Goal: Task Accomplishment & Management: Use online tool/utility

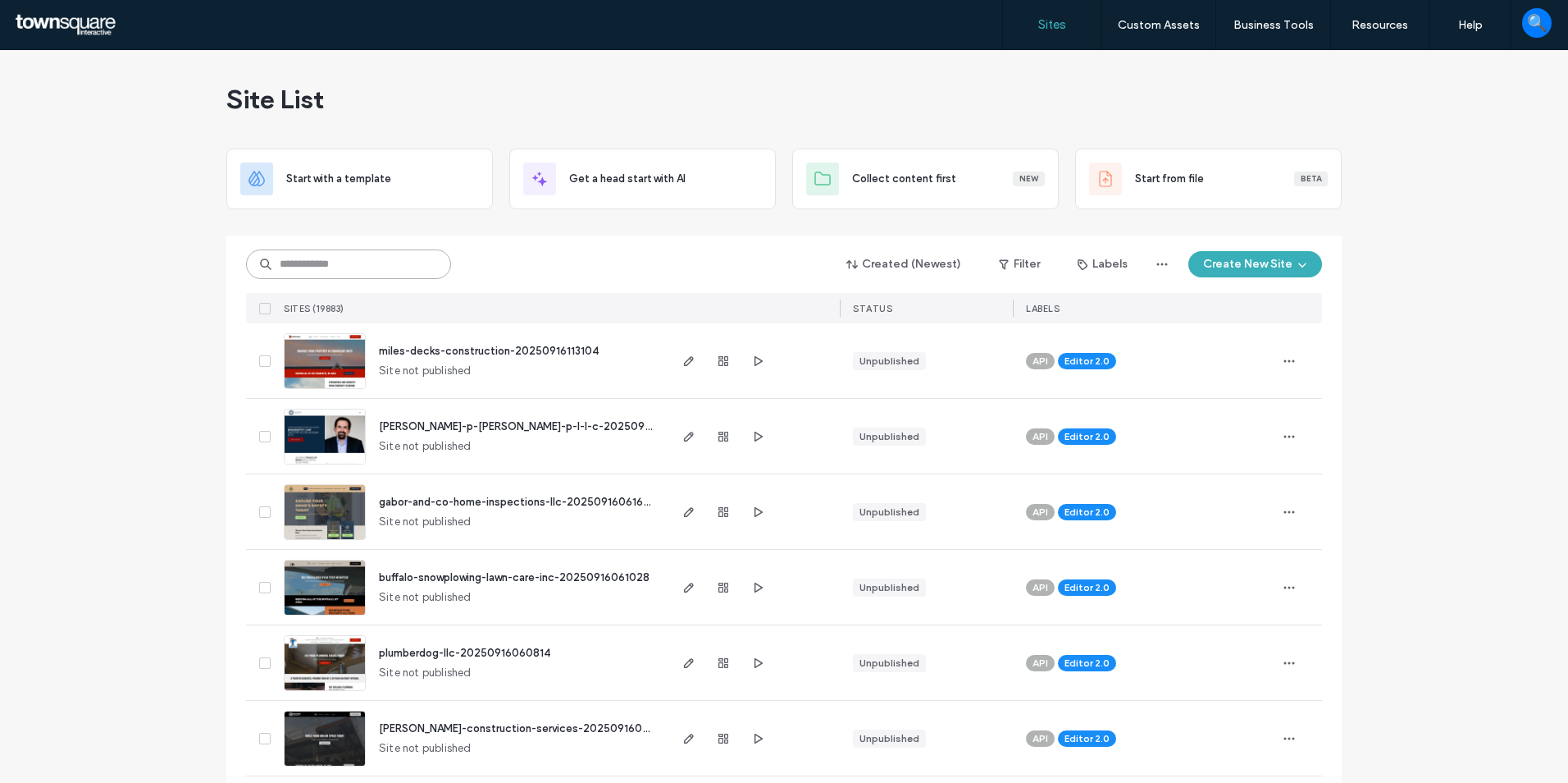
click at [275, 259] on input at bounding box center [348, 264] width 205 height 30
paste input "********"
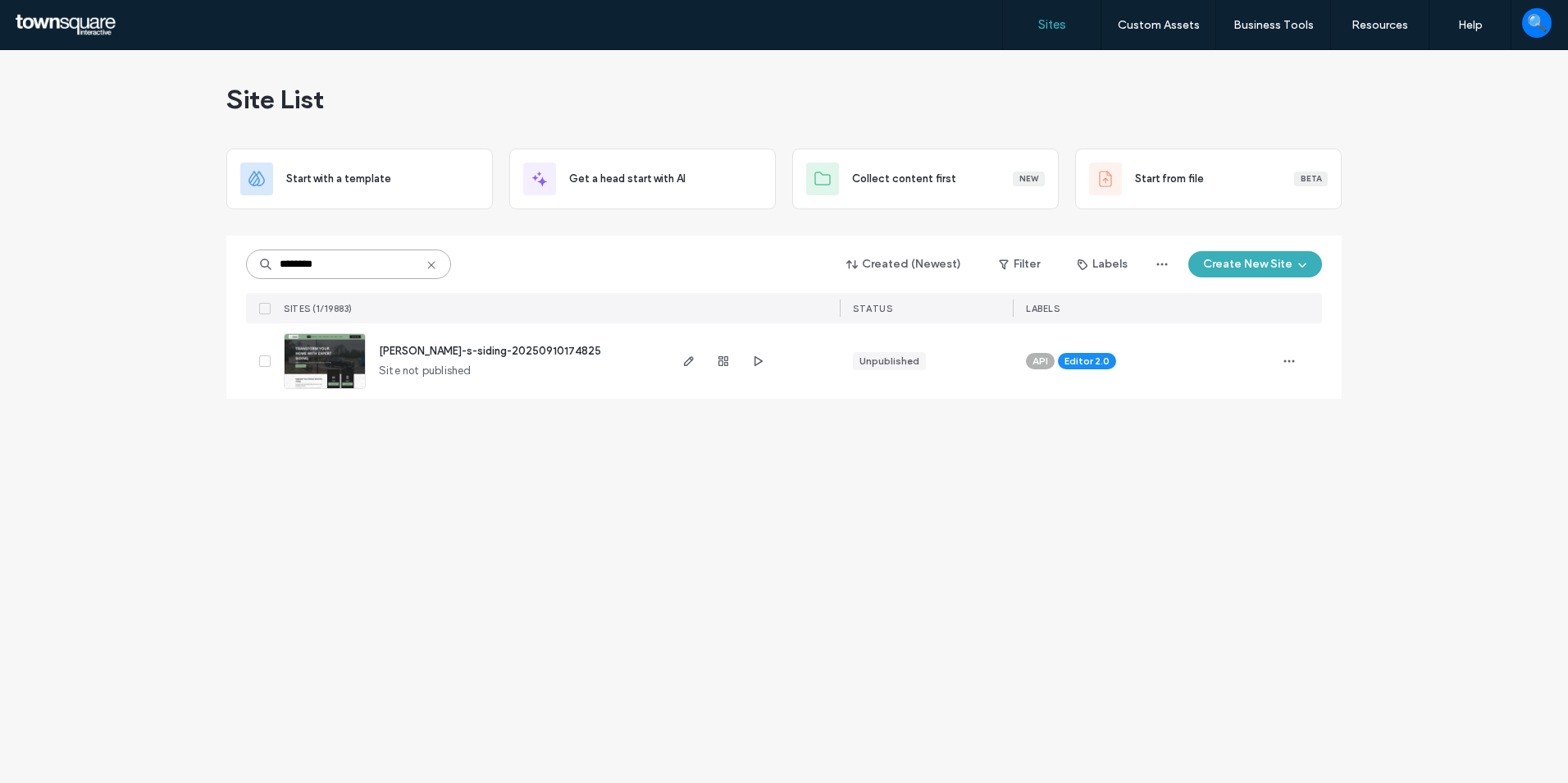
type input "********"
click at [433, 348] on span "wade-s-siding-20250910174825" at bounding box center [490, 350] width 223 height 12
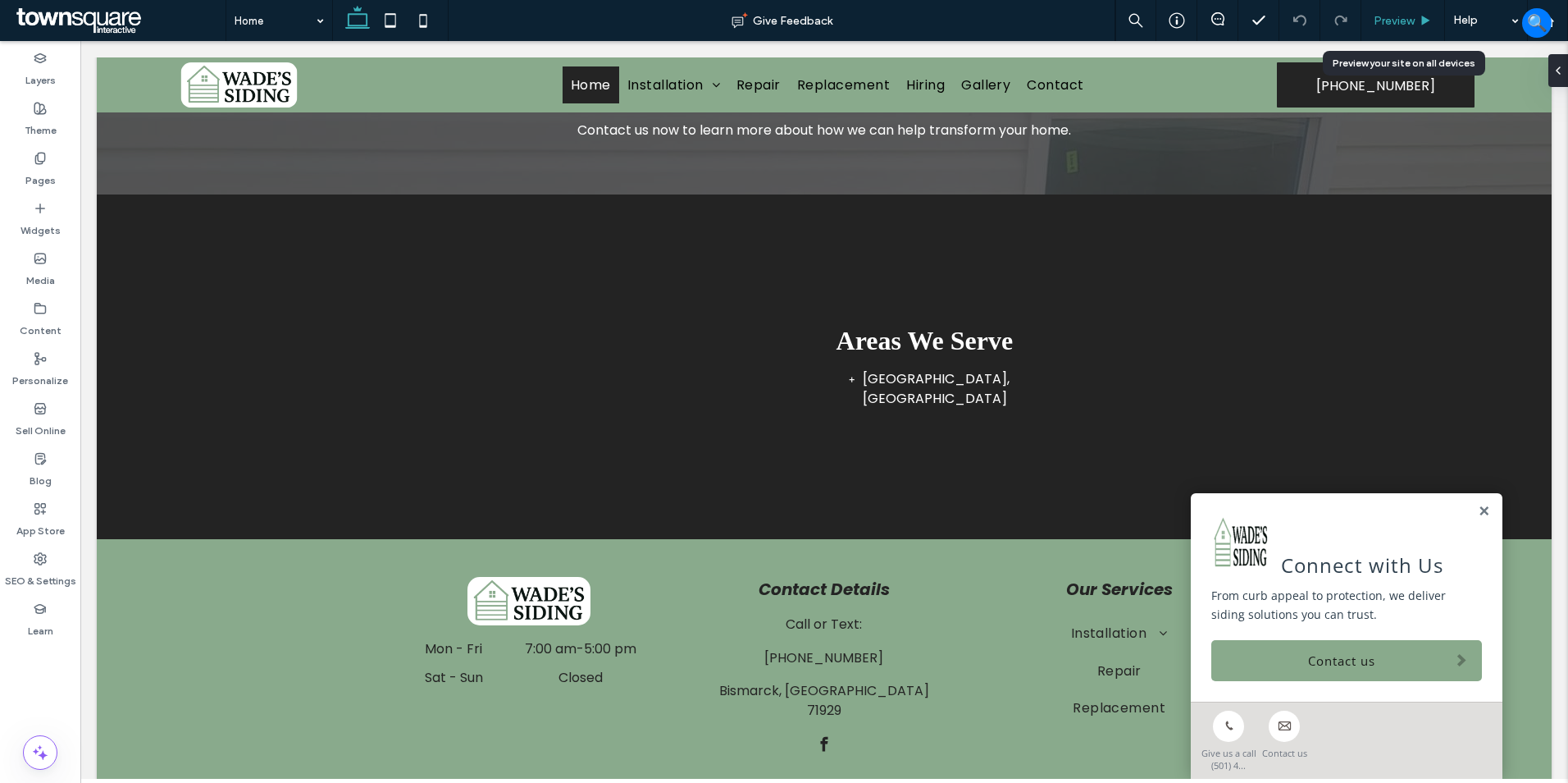
click at [1376, 18] on span "Preview" at bounding box center [1394, 21] width 41 height 14
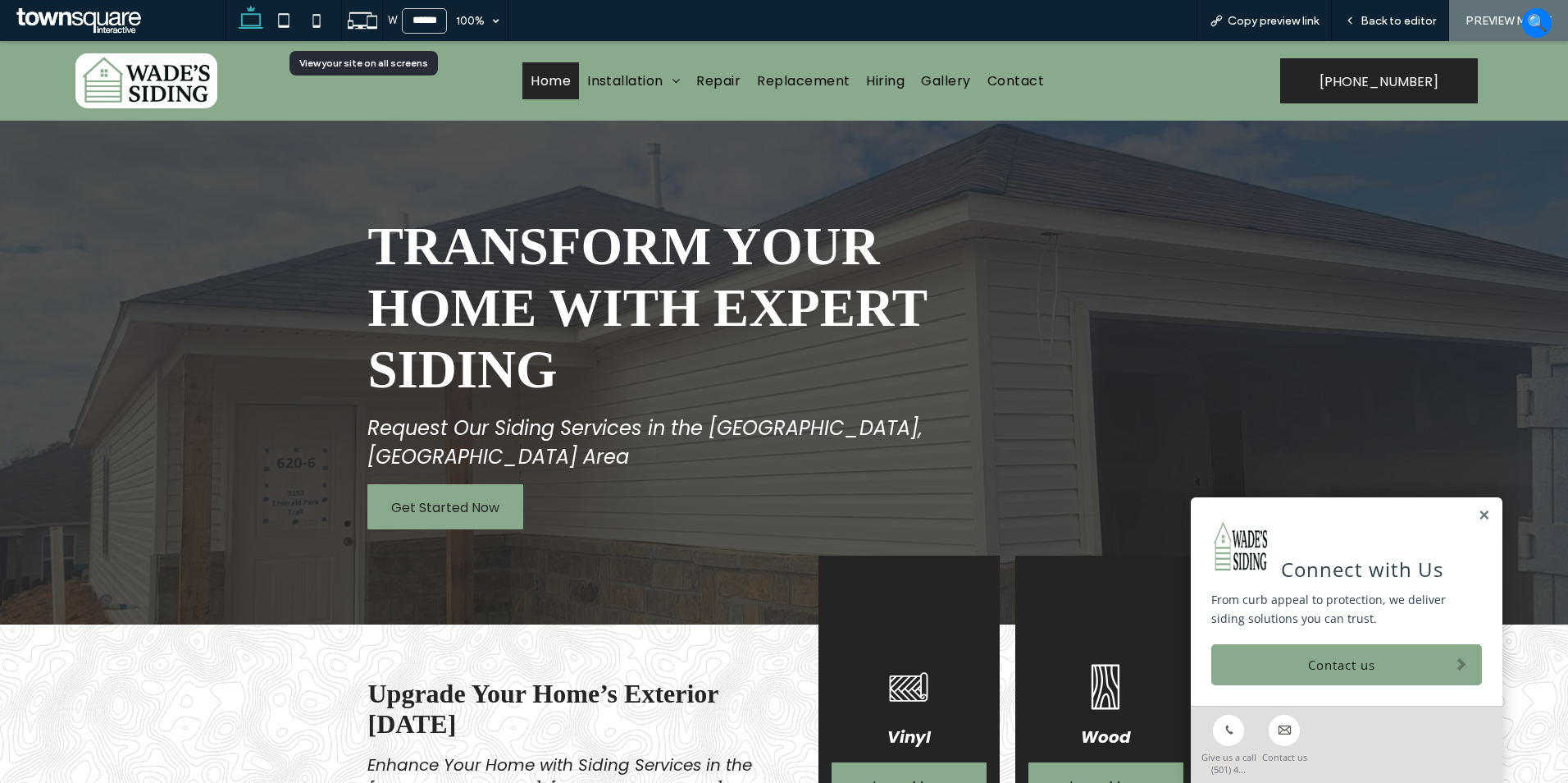
click at [367, 19] on icon at bounding box center [362, 21] width 31 height 31
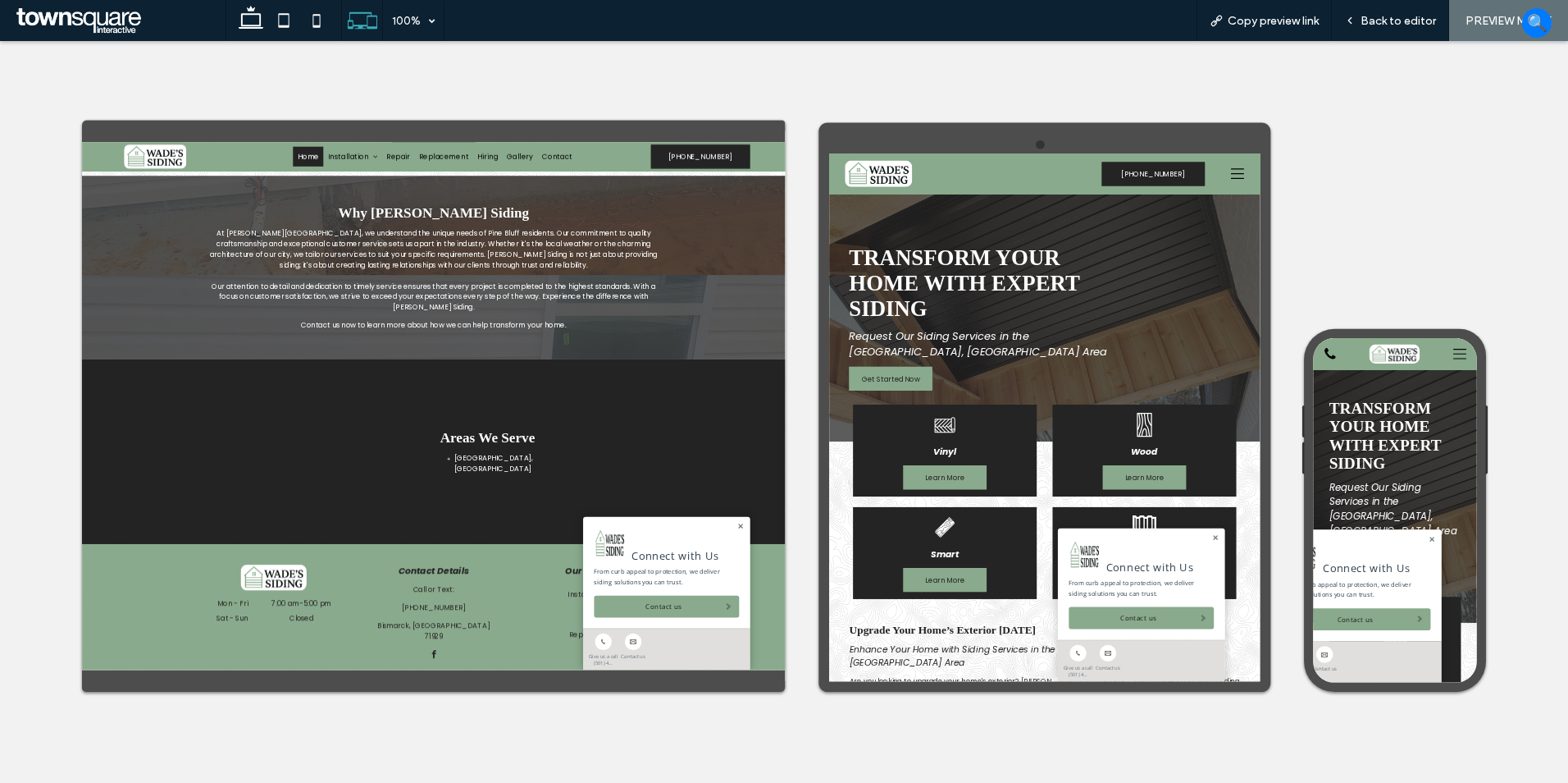
scroll to position [2630, 0]
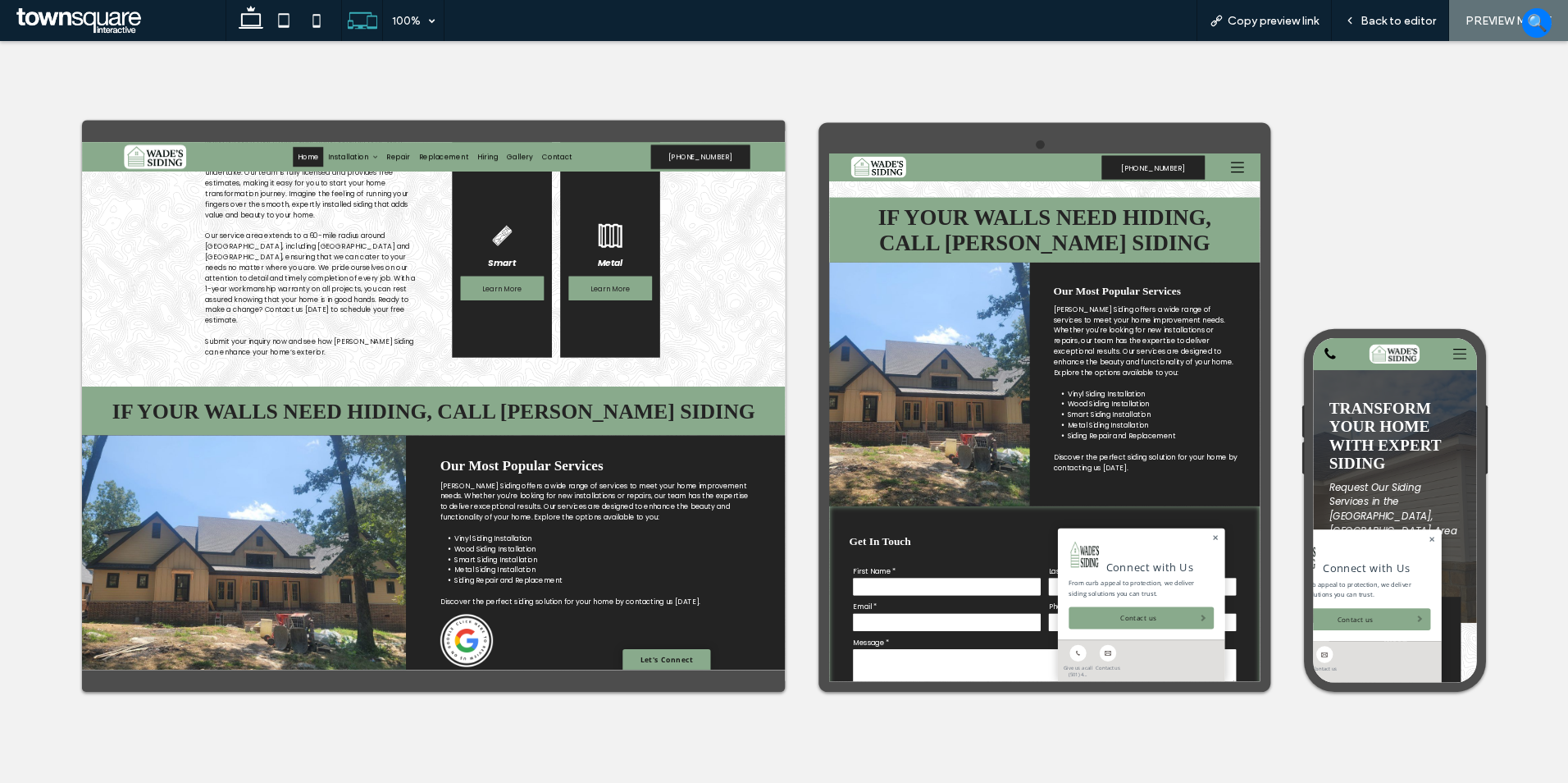
scroll to position [938, 0]
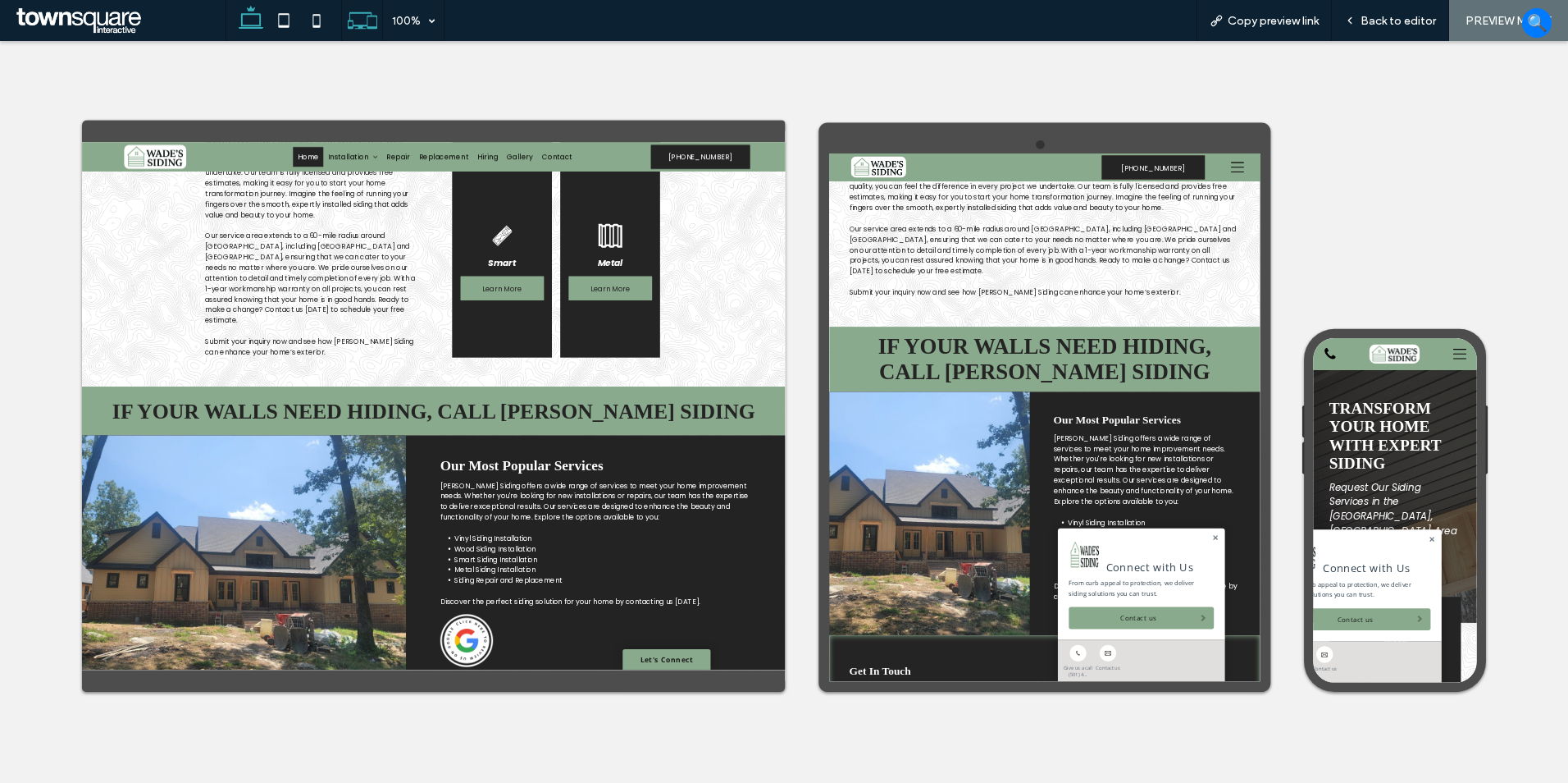
click at [235, 26] on div at bounding box center [284, 21] width 117 height 41
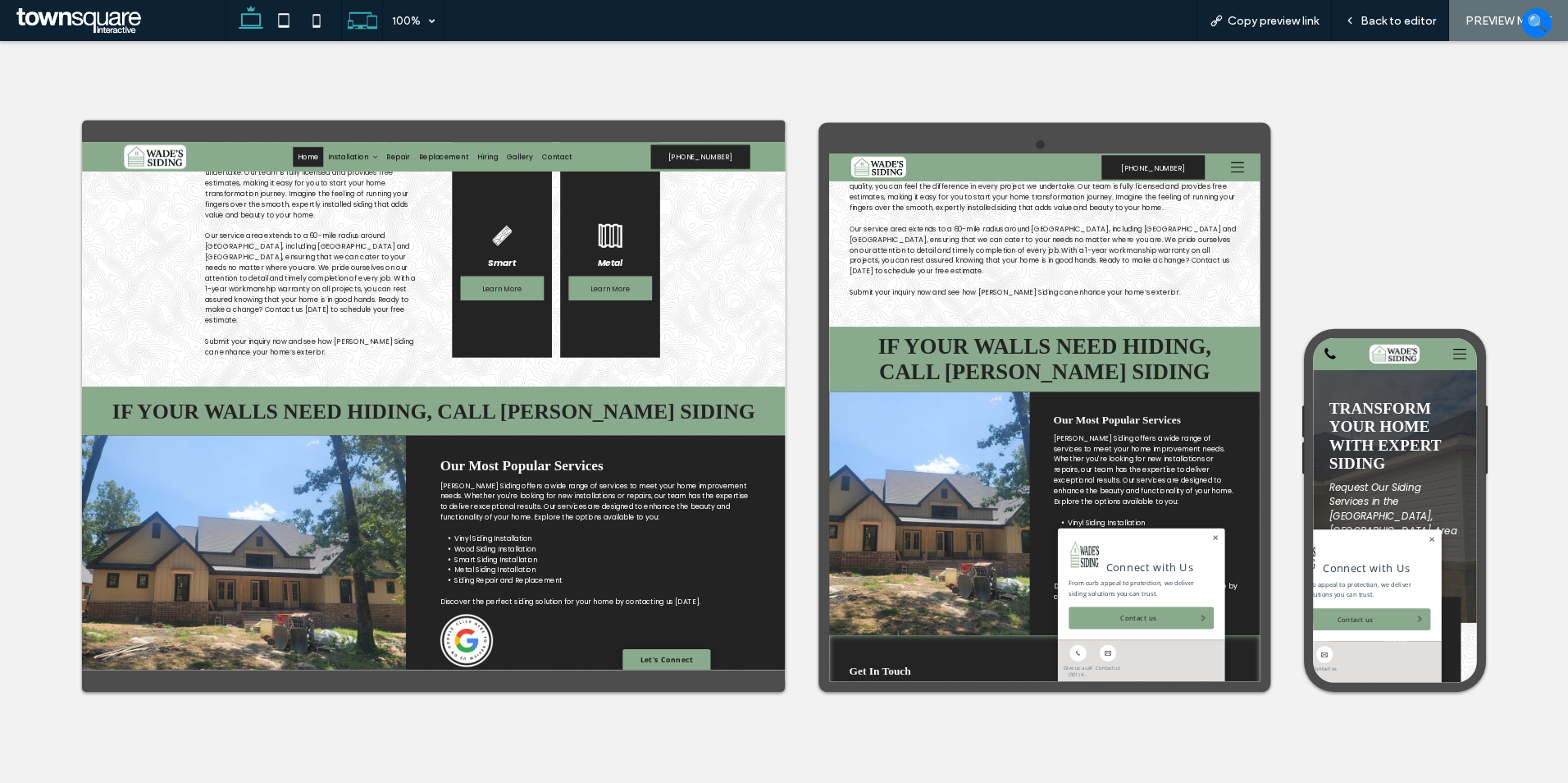
click at [252, 25] on icon at bounding box center [252, 21] width 33 height 33
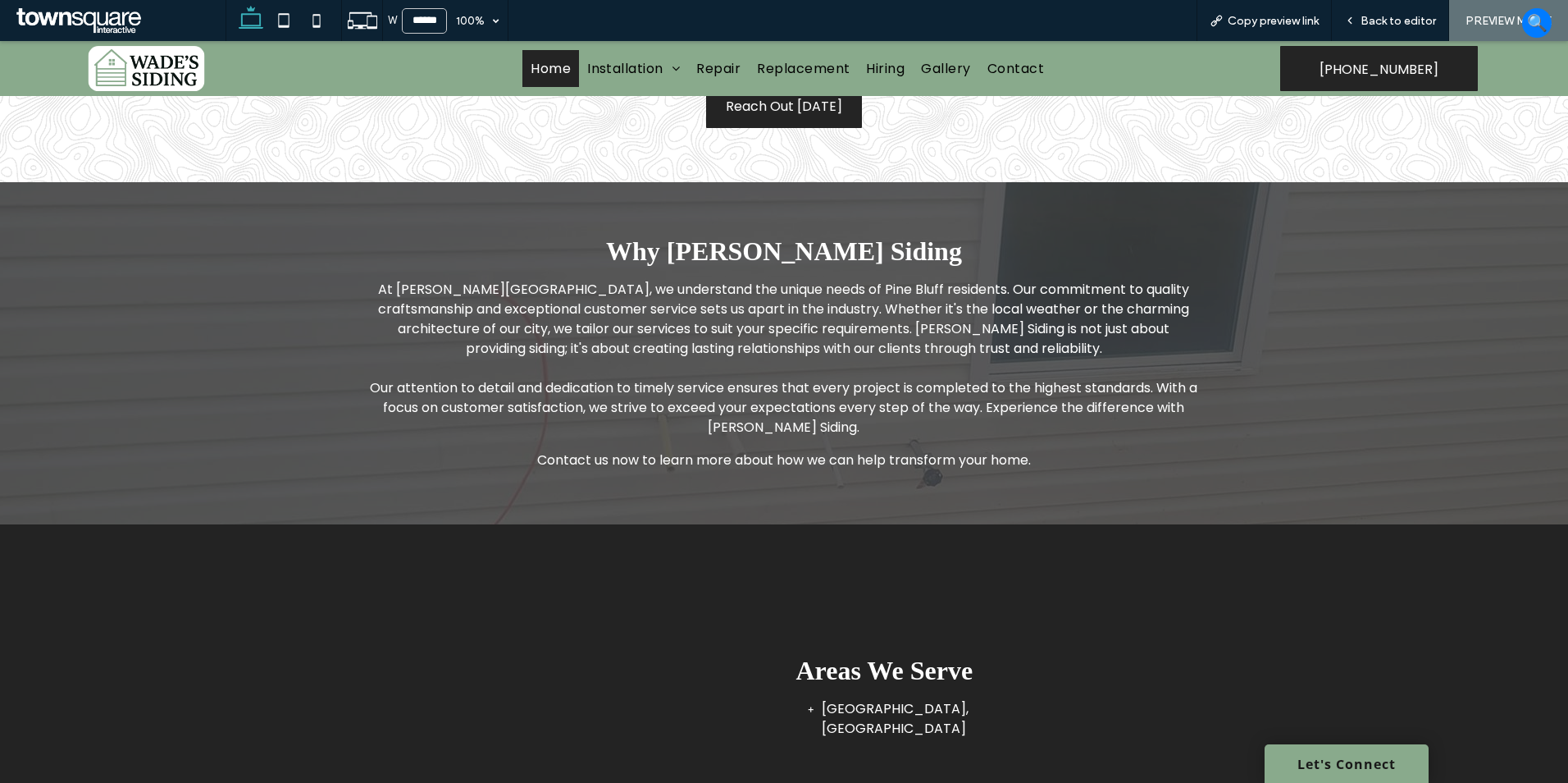
scroll to position [2630, 0]
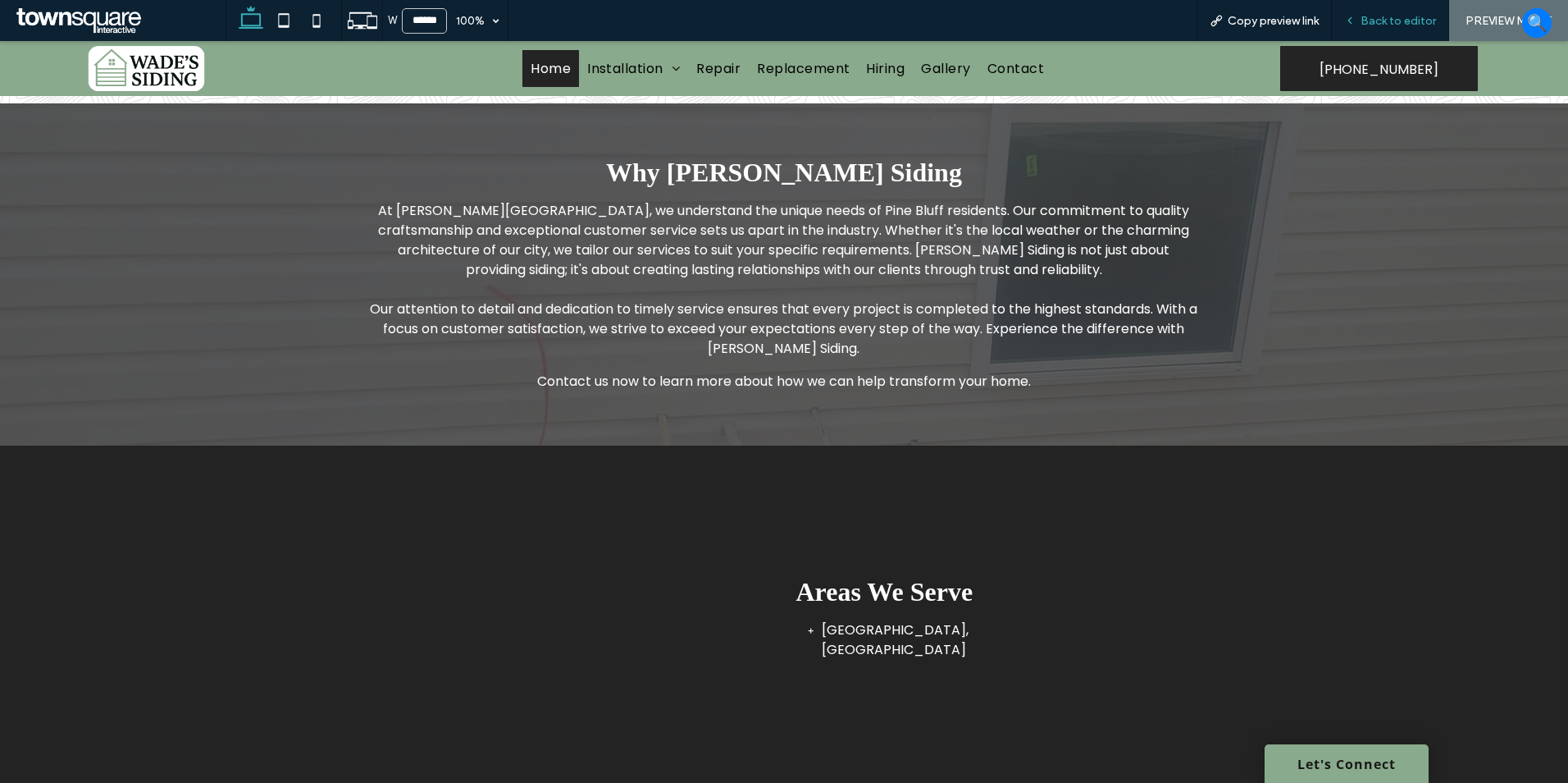
click at [1397, 0] on div "Back to editor" at bounding box center [1391, 21] width 117 height 41
click at [1356, 19] on icon at bounding box center [1350, 21] width 12 height 12
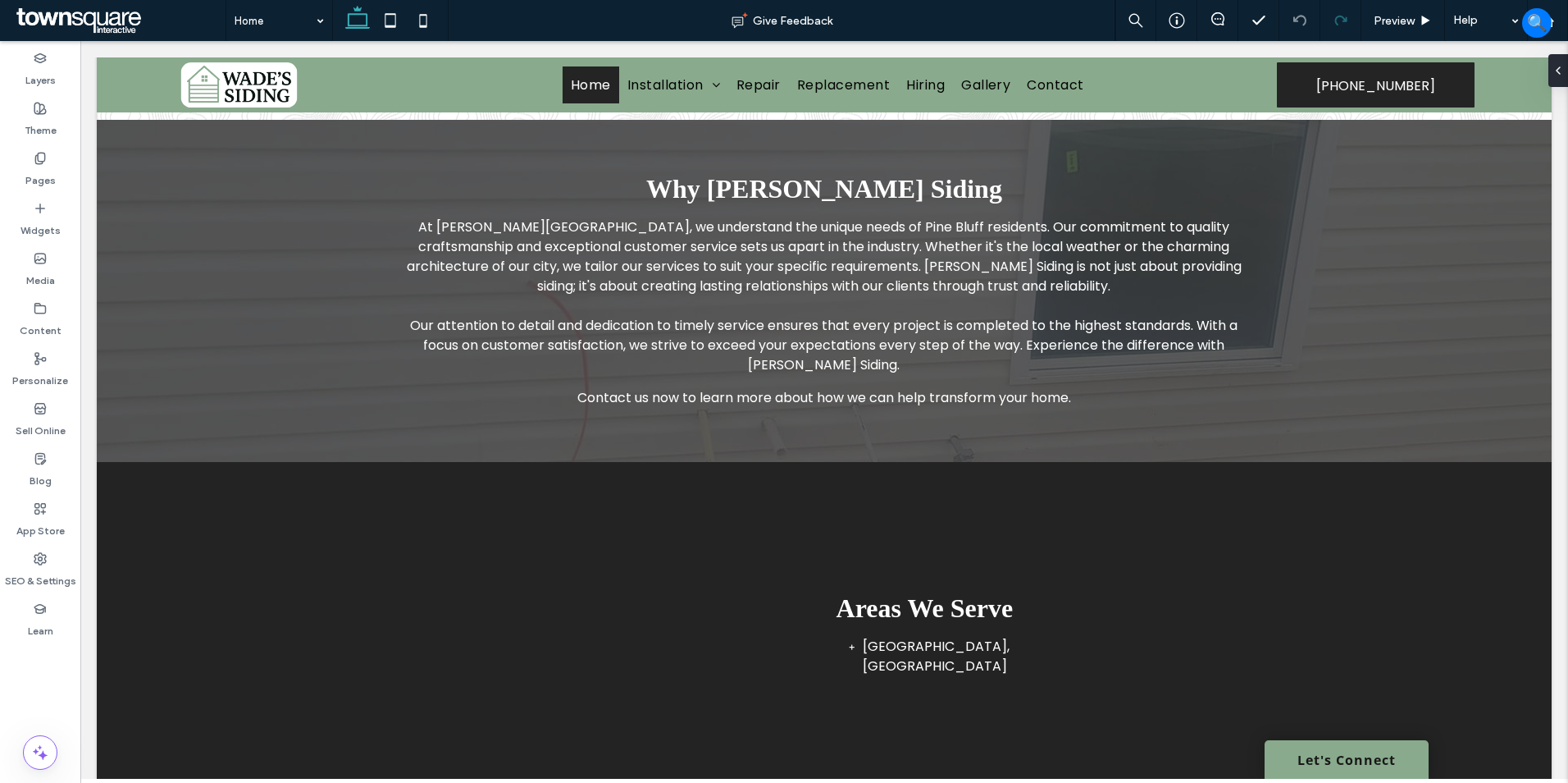
scroll to position [2626, 0]
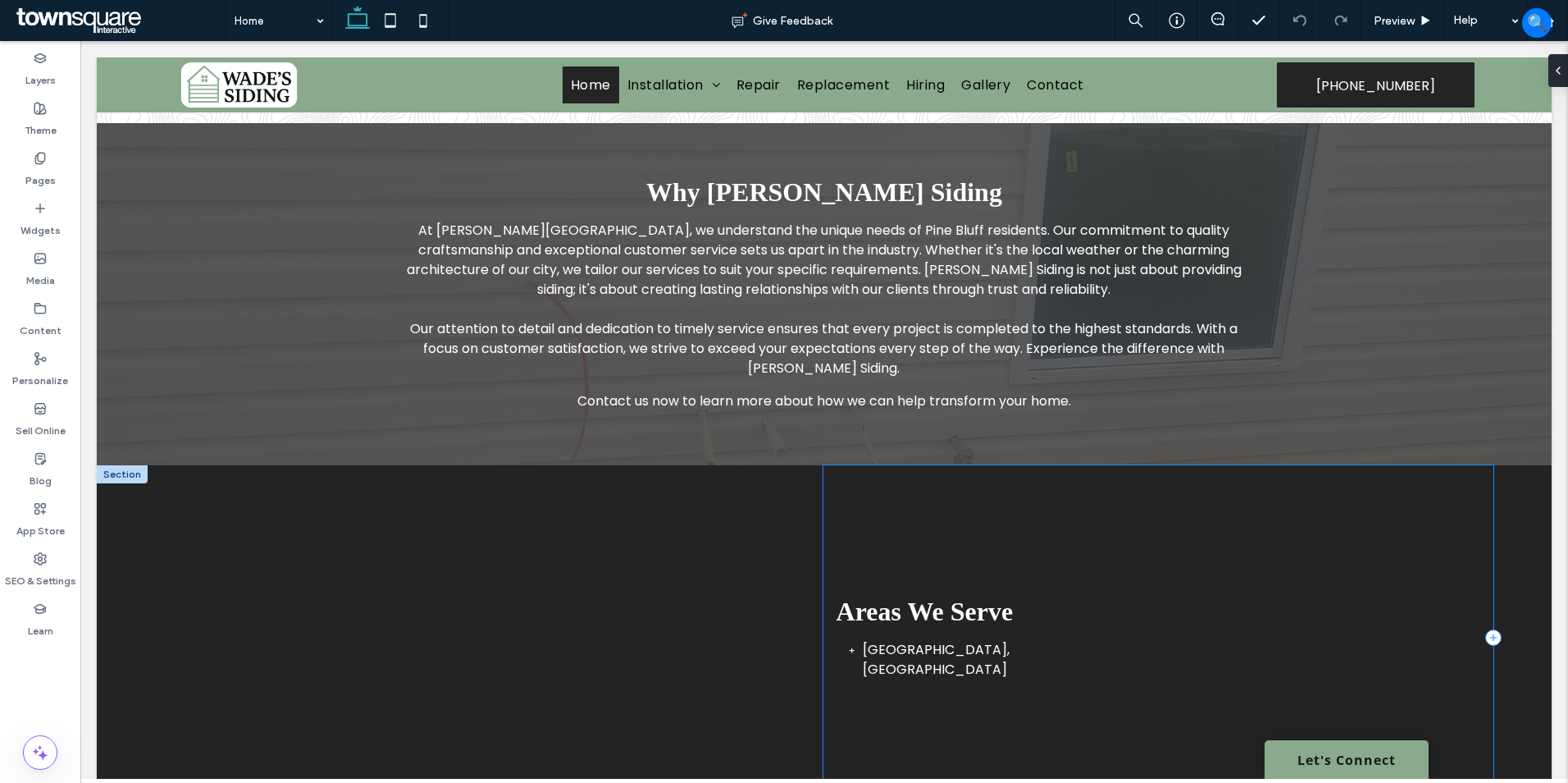
click at [899, 479] on div "Areas We Serve Pine Bluff, AR" at bounding box center [1158, 637] width 670 height 344
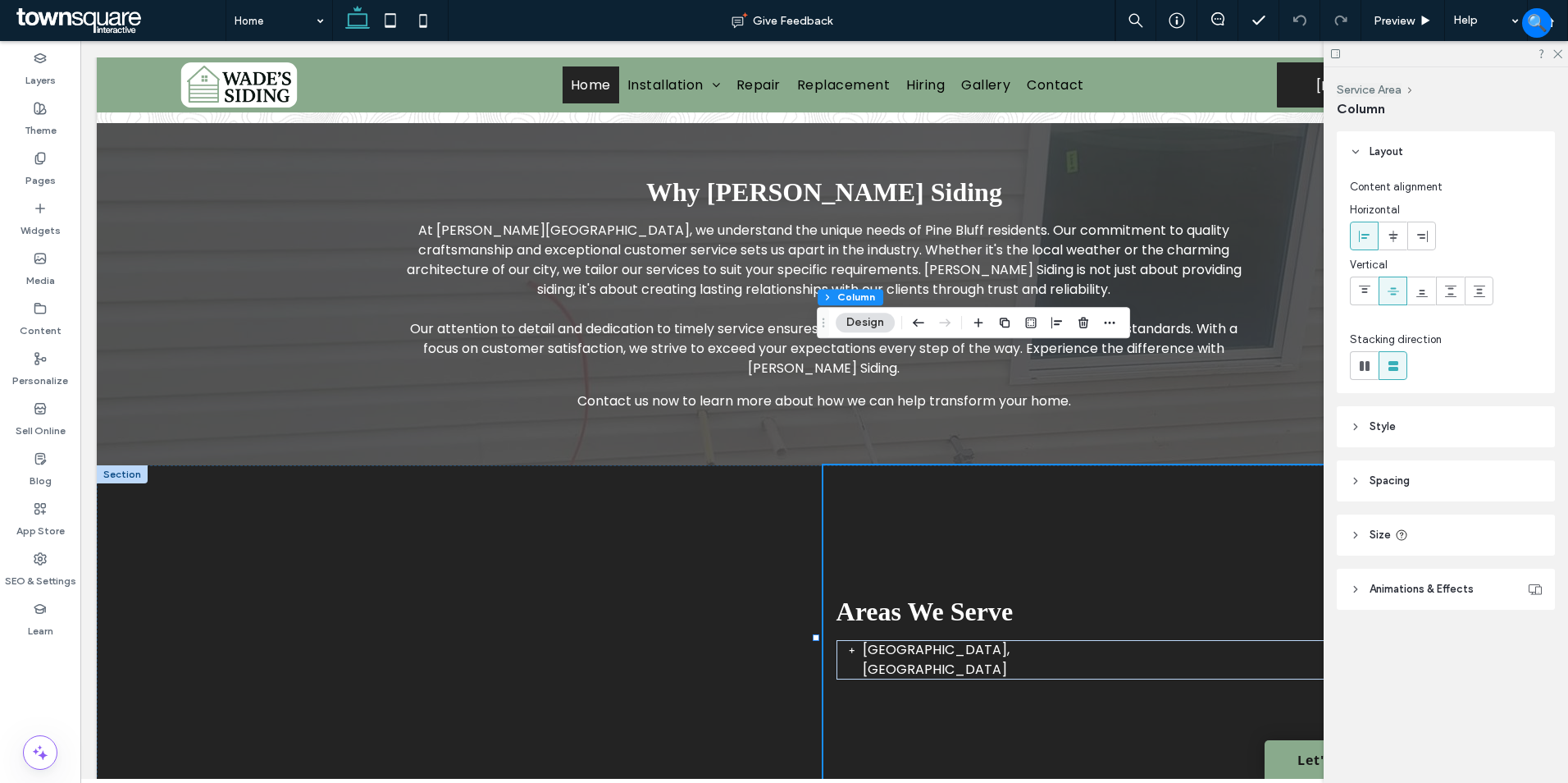
click at [1430, 591] on span "Animations & Effects" at bounding box center [1422, 589] width 104 height 17
click at [1439, 650] on div "None" at bounding box center [1440, 651] width 165 height 17
click at [1400, 677] on div "None" at bounding box center [1446, 679] width 190 height 29
click at [1418, 655] on div "None" at bounding box center [1440, 651] width 165 height 17
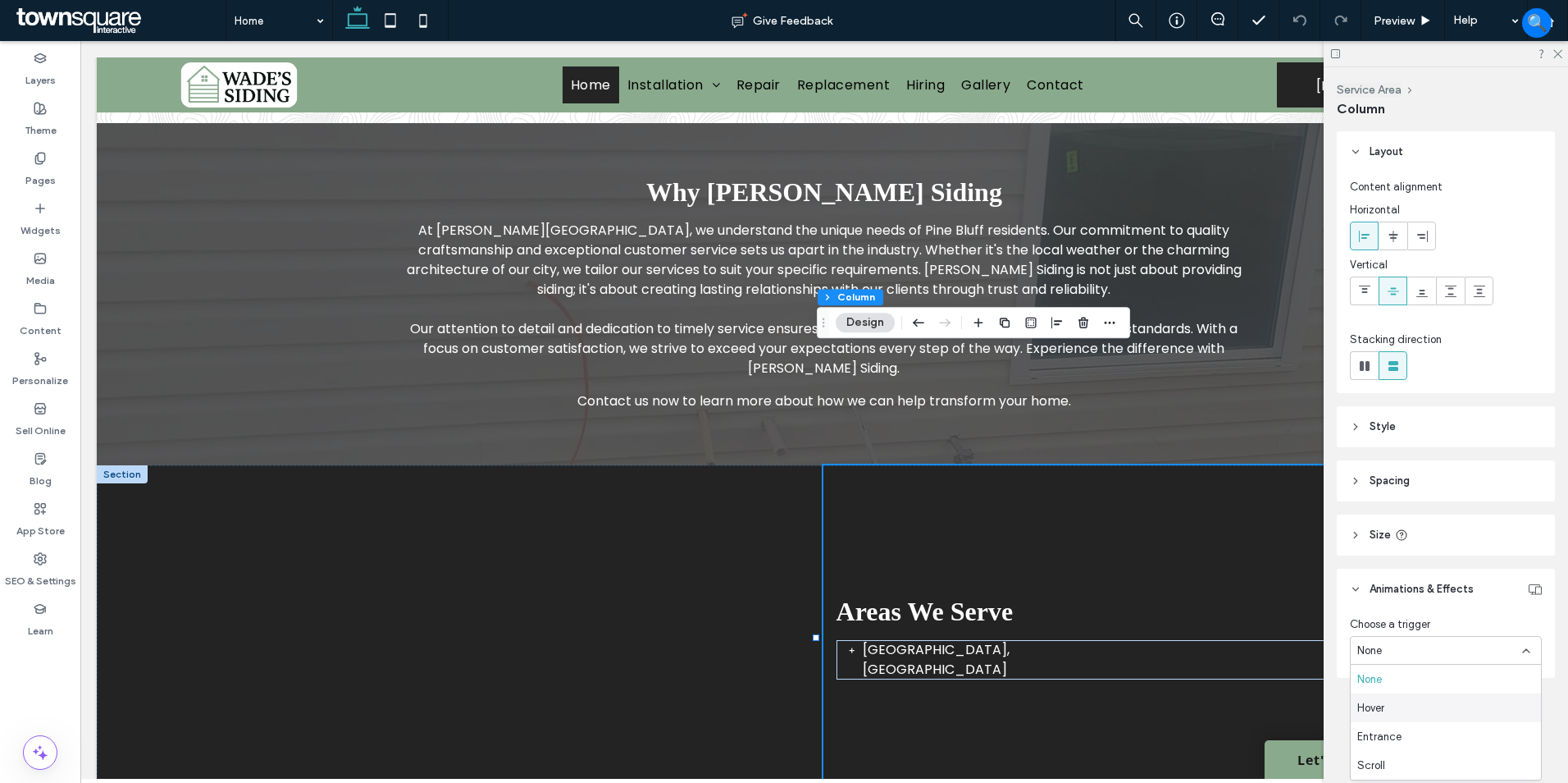
click at [1393, 699] on div "Hover" at bounding box center [1446, 708] width 190 height 29
click at [1417, 655] on div "Hover" at bounding box center [1440, 651] width 165 height 17
click at [1398, 680] on div "None" at bounding box center [1442, 679] width 182 height 29
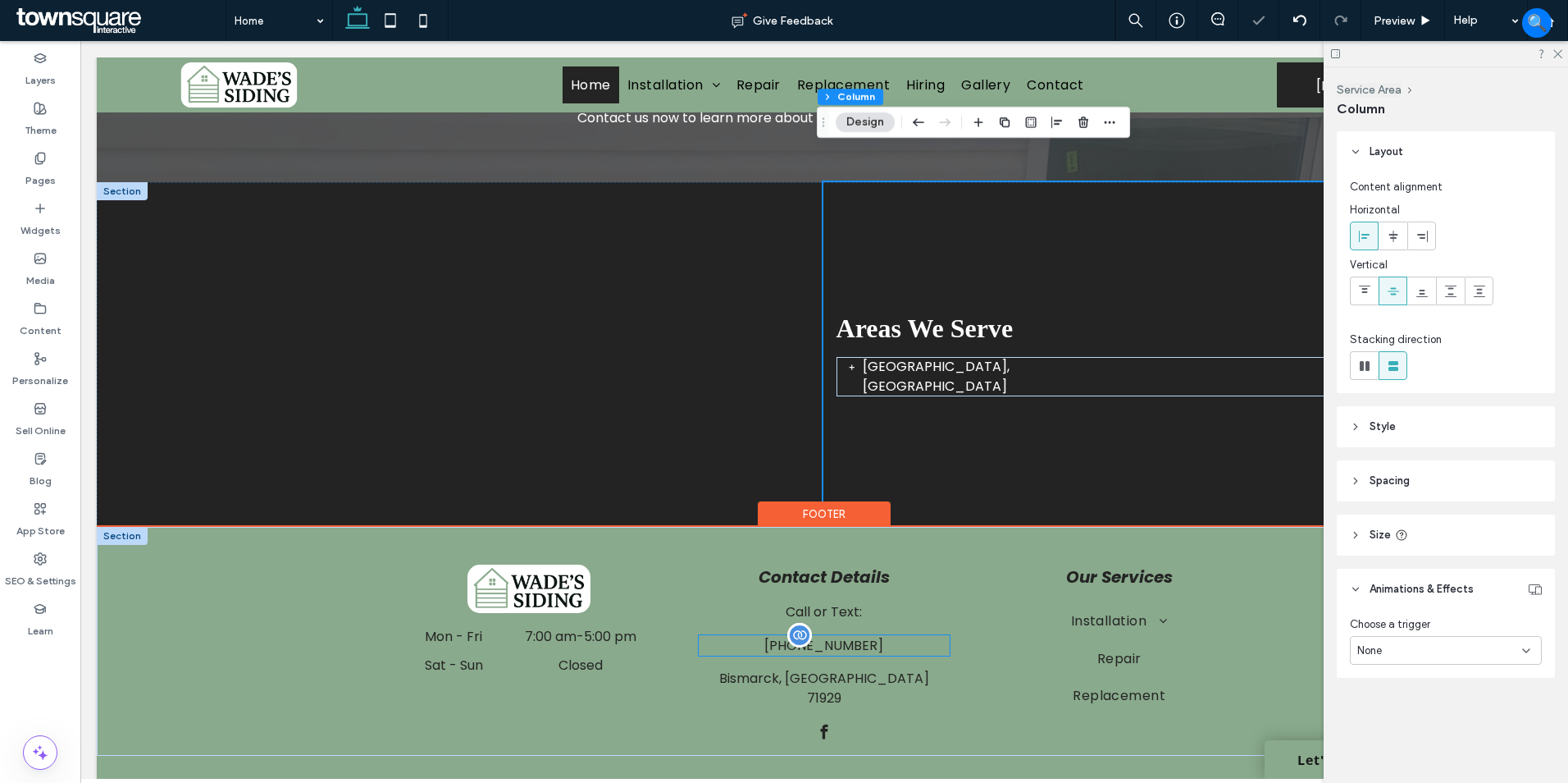
scroll to position [2582, 0]
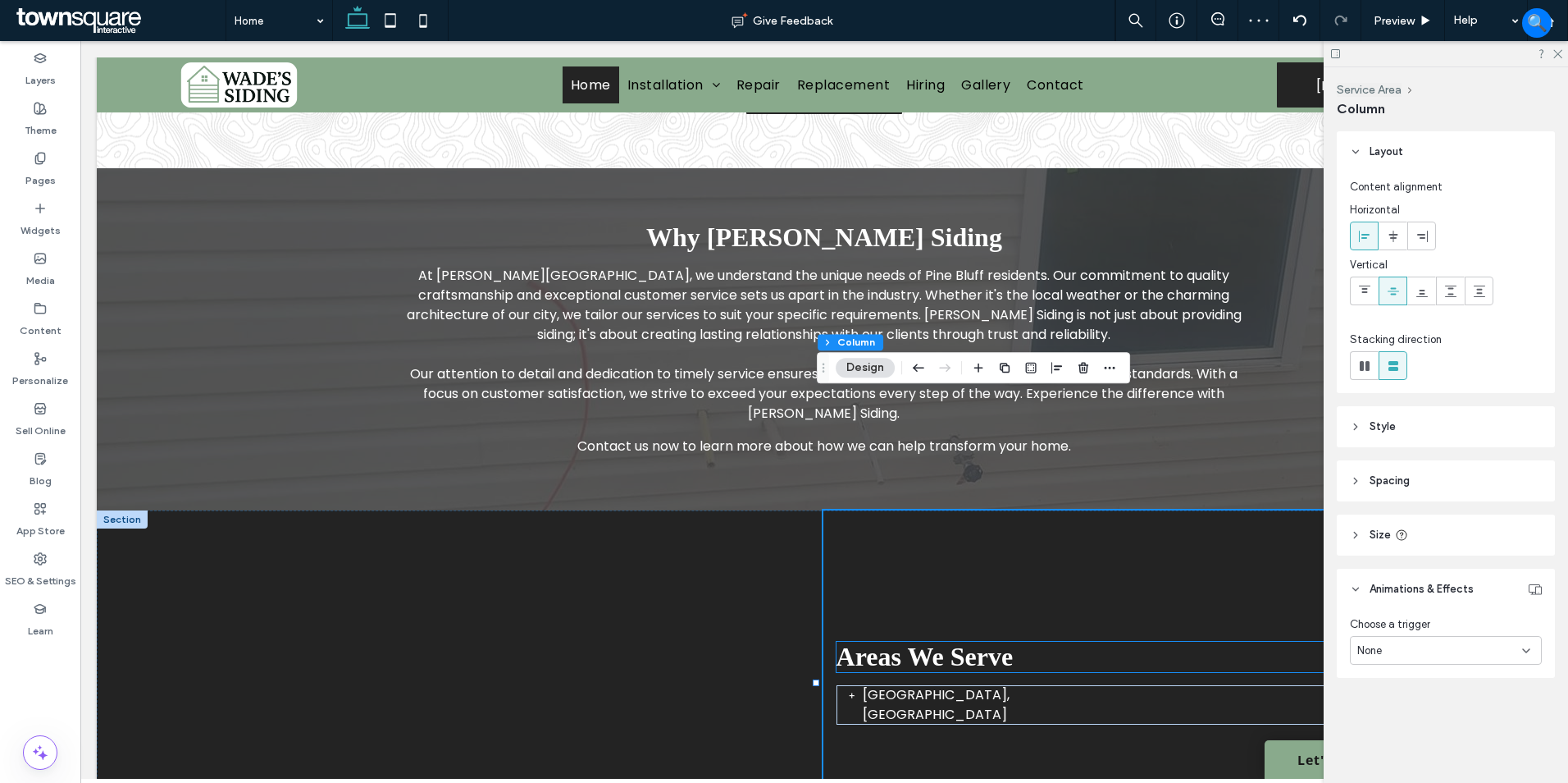
click at [909, 641] on span "Areas We Serve" at bounding box center [925, 656] width 177 height 30
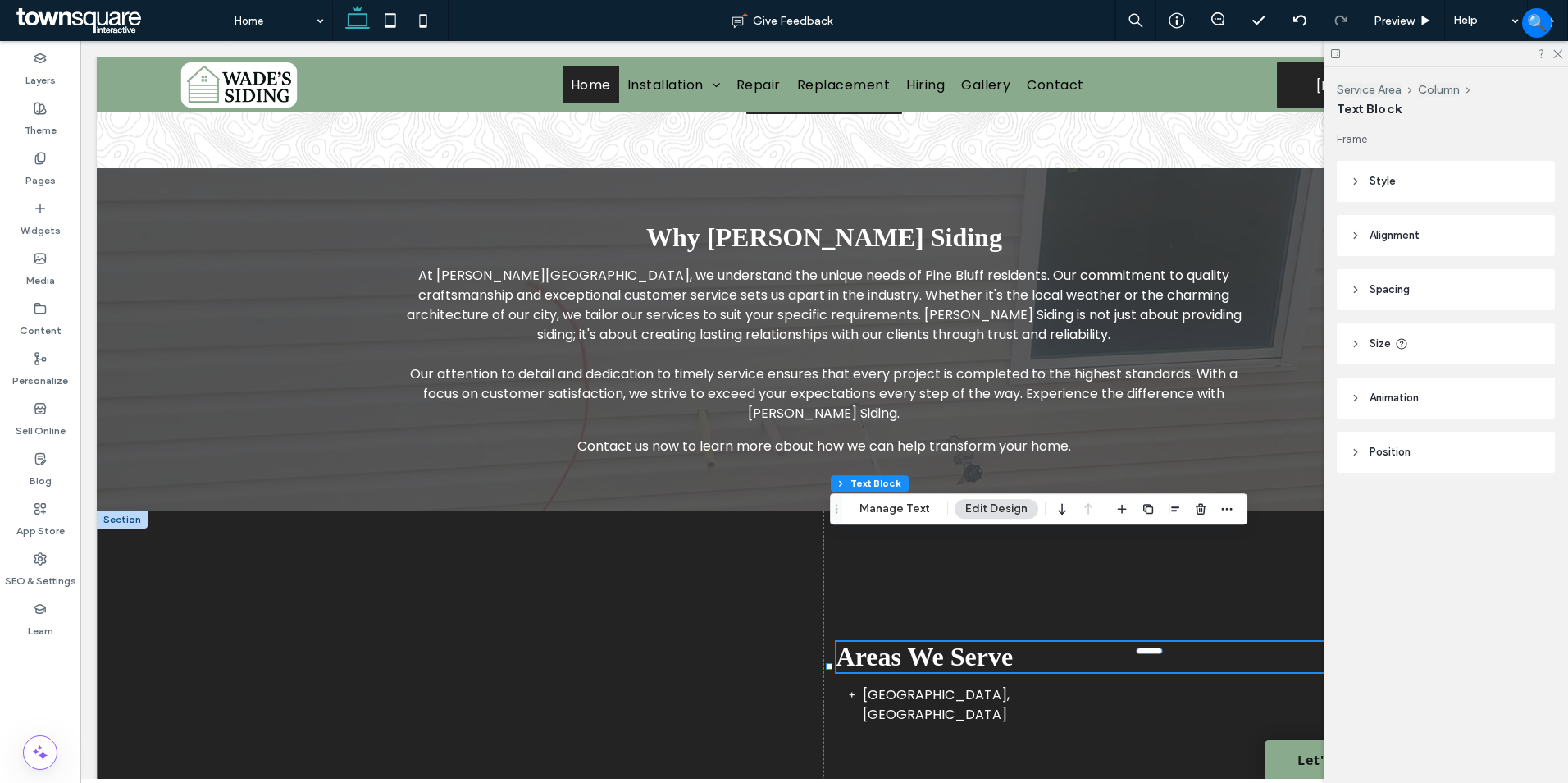
click at [1407, 392] on span "Animation" at bounding box center [1394, 398] width 49 height 17
click at [1440, 464] on div "None" at bounding box center [1440, 459] width 165 height 17
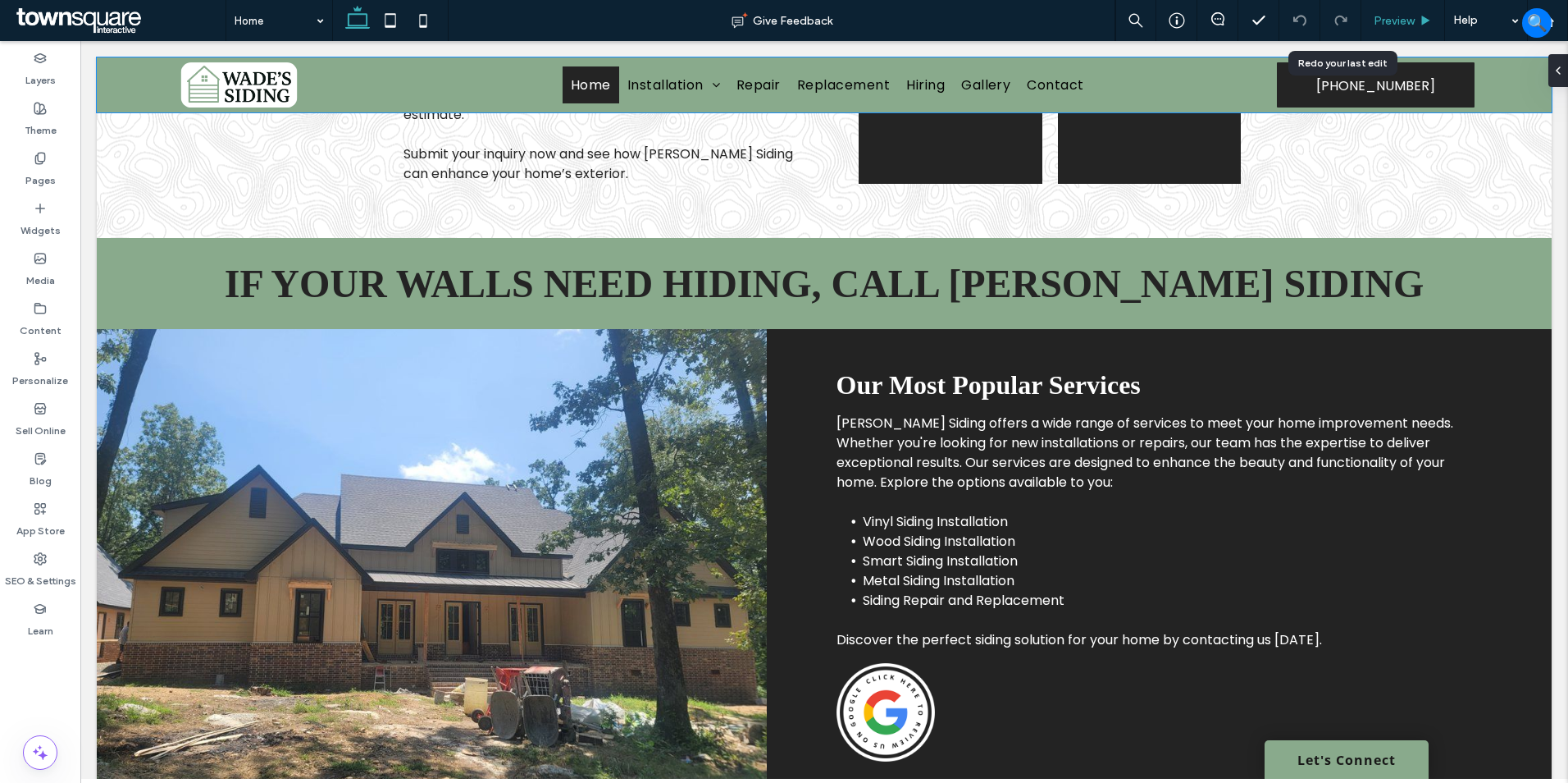
scroll to position [1149, 0]
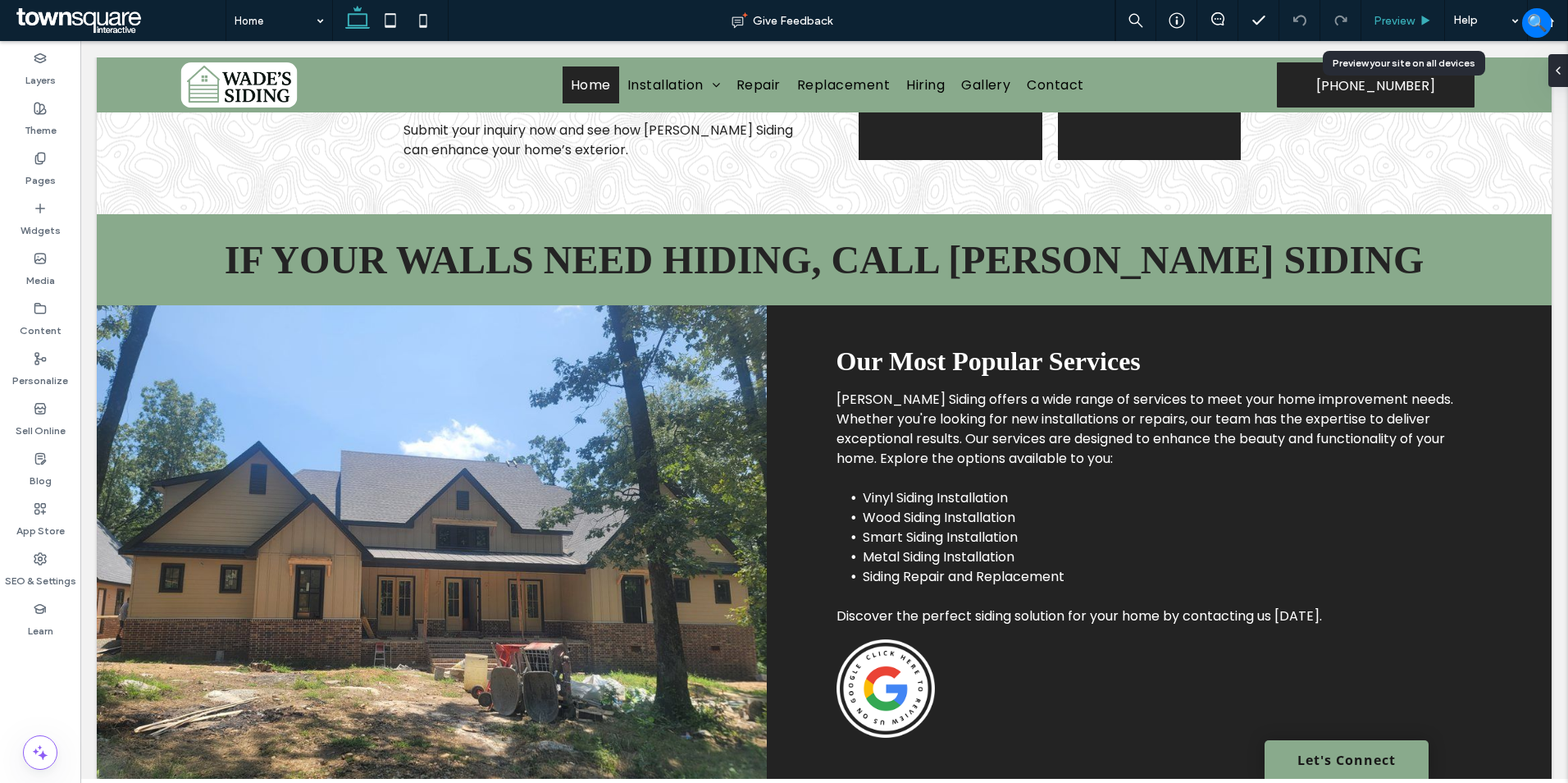
click at [1379, 18] on span "Preview" at bounding box center [1394, 21] width 41 height 14
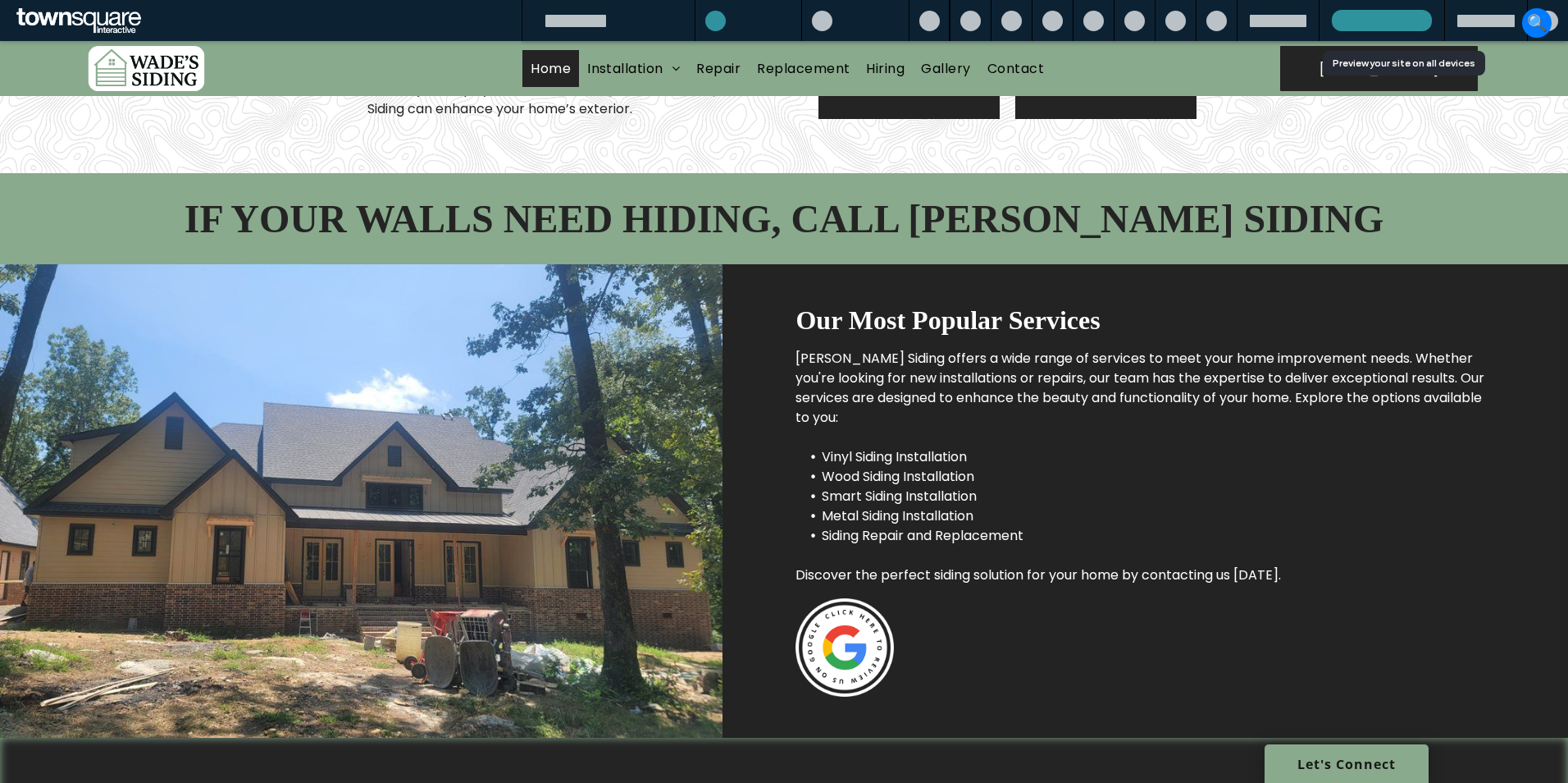
scroll to position [1127, 0]
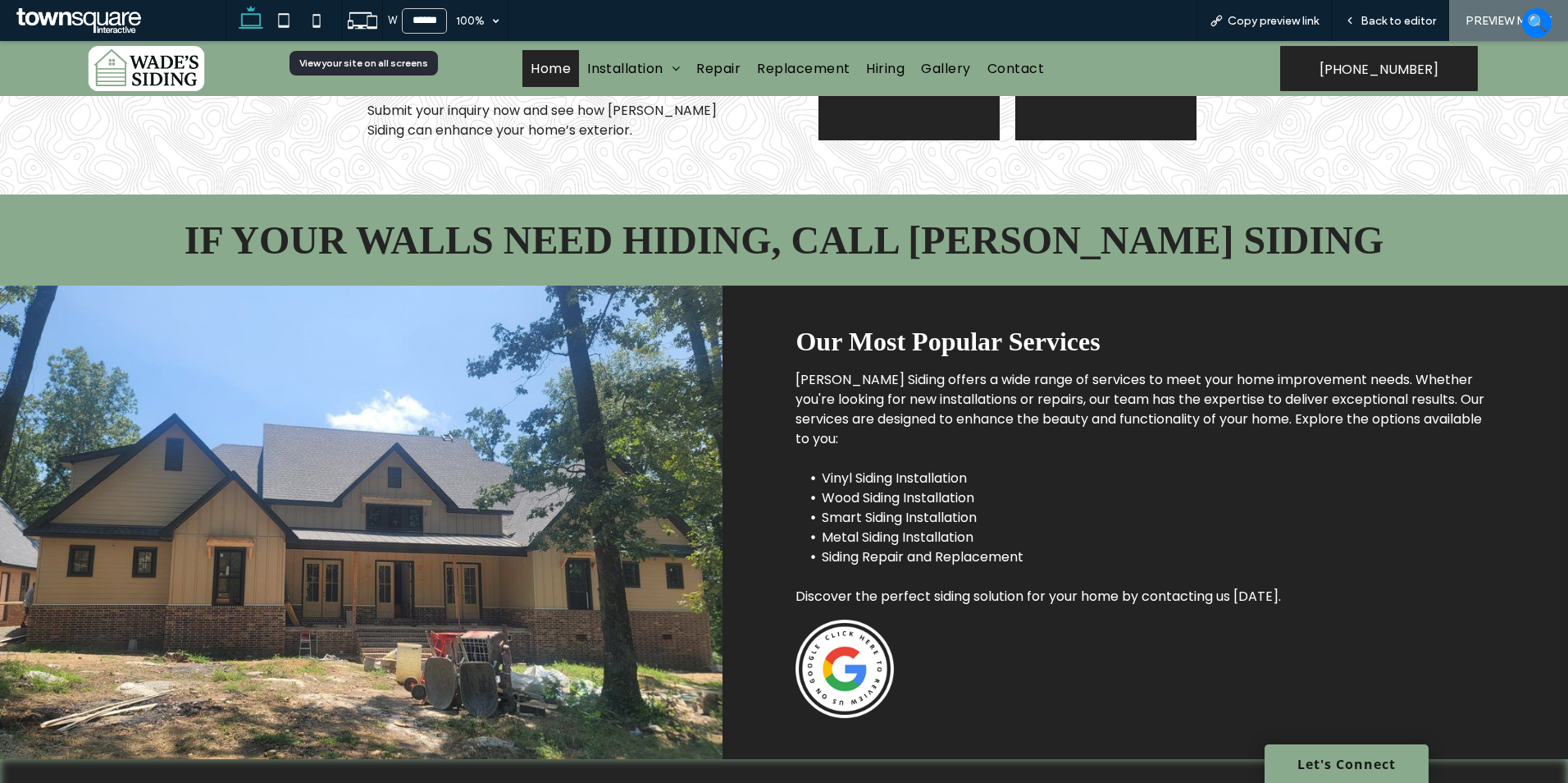
click at [354, 26] on use at bounding box center [362, 21] width 30 height 17
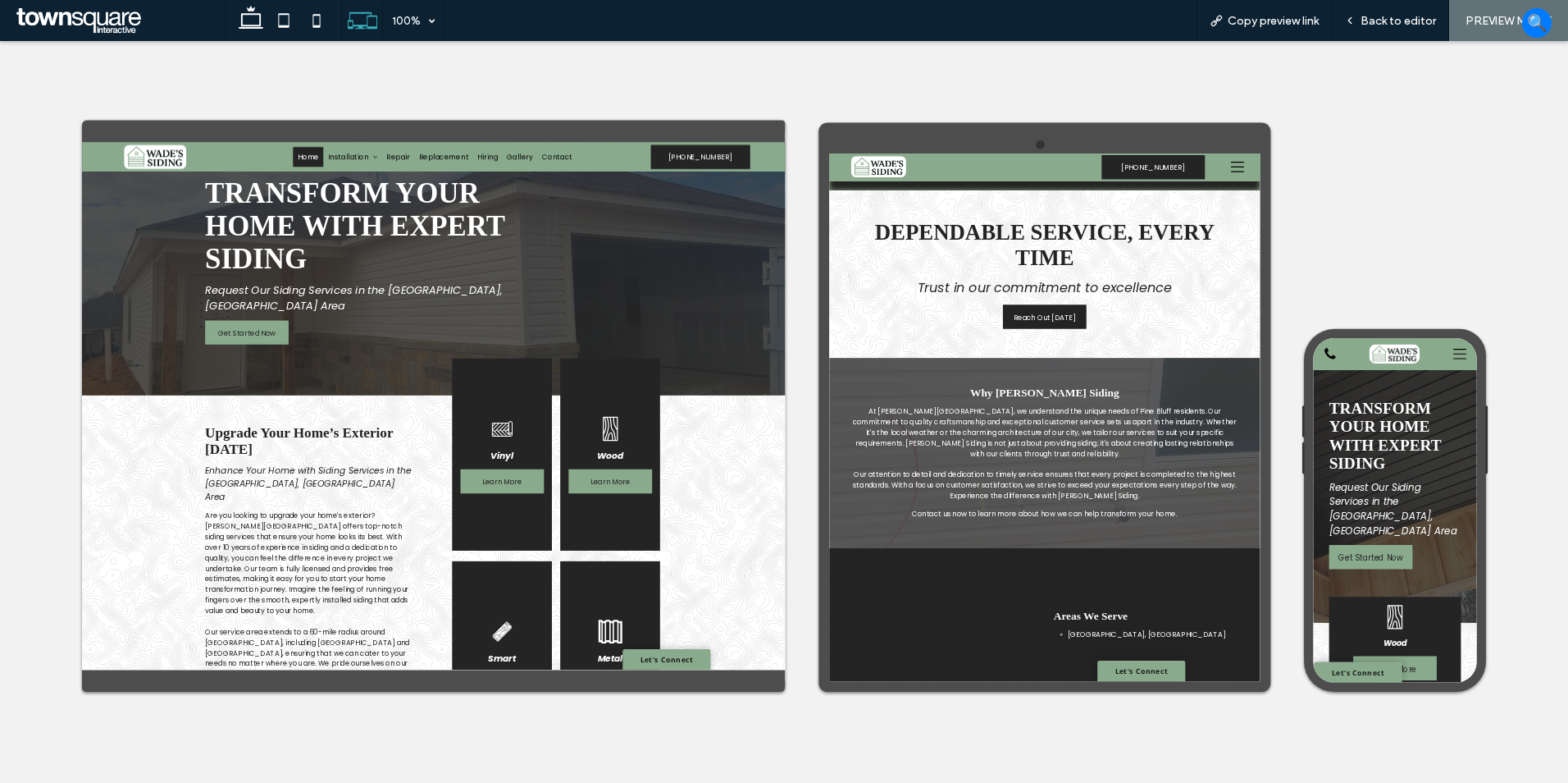
scroll to position [0, 0]
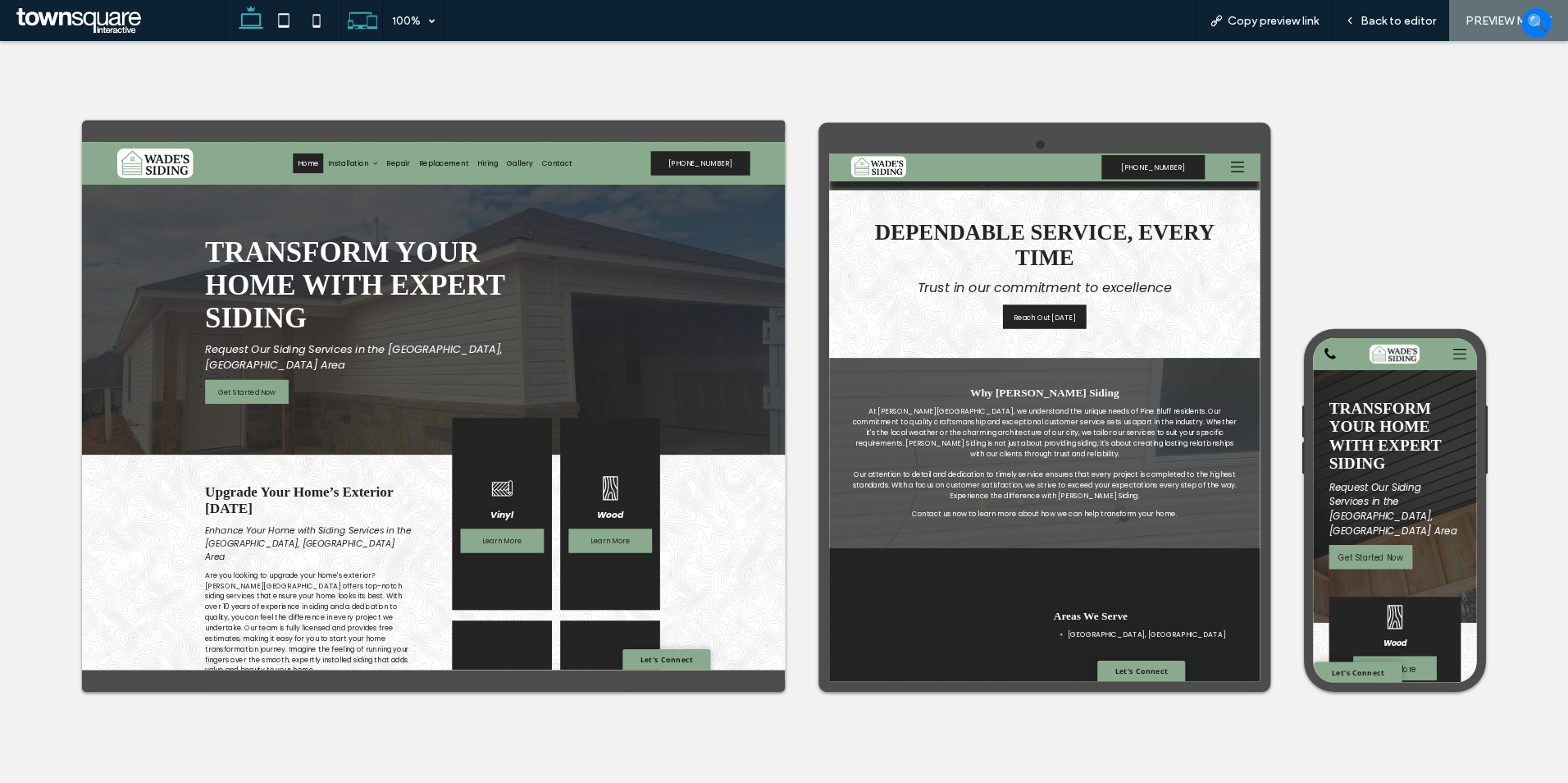
click at [258, 29] on icon at bounding box center [252, 21] width 33 height 33
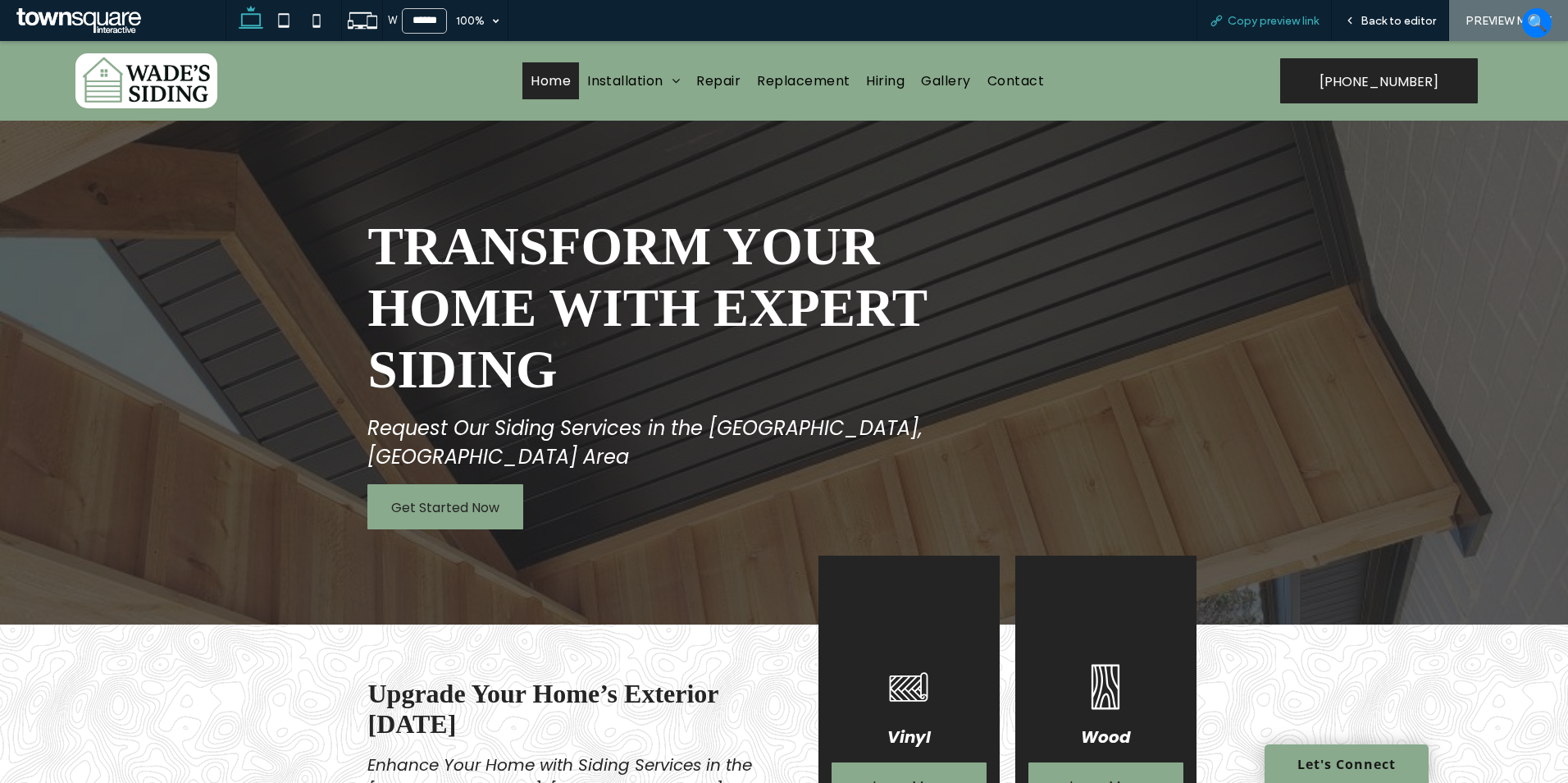
click at [1278, 19] on span "Copy preview link" at bounding box center [1273, 21] width 91 height 14
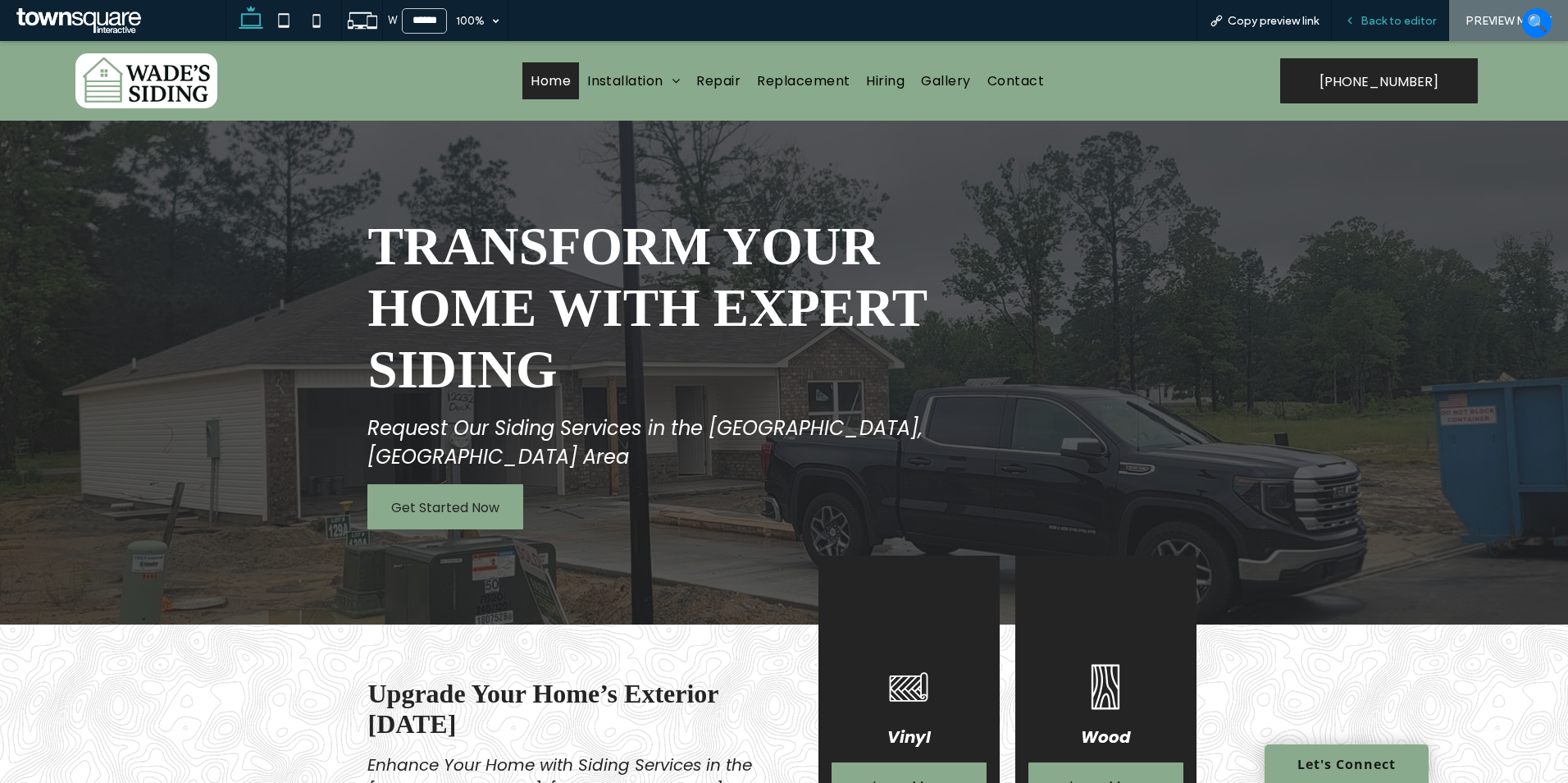
click at [1398, 24] on span "Back to editor" at bounding box center [1398, 21] width 75 height 14
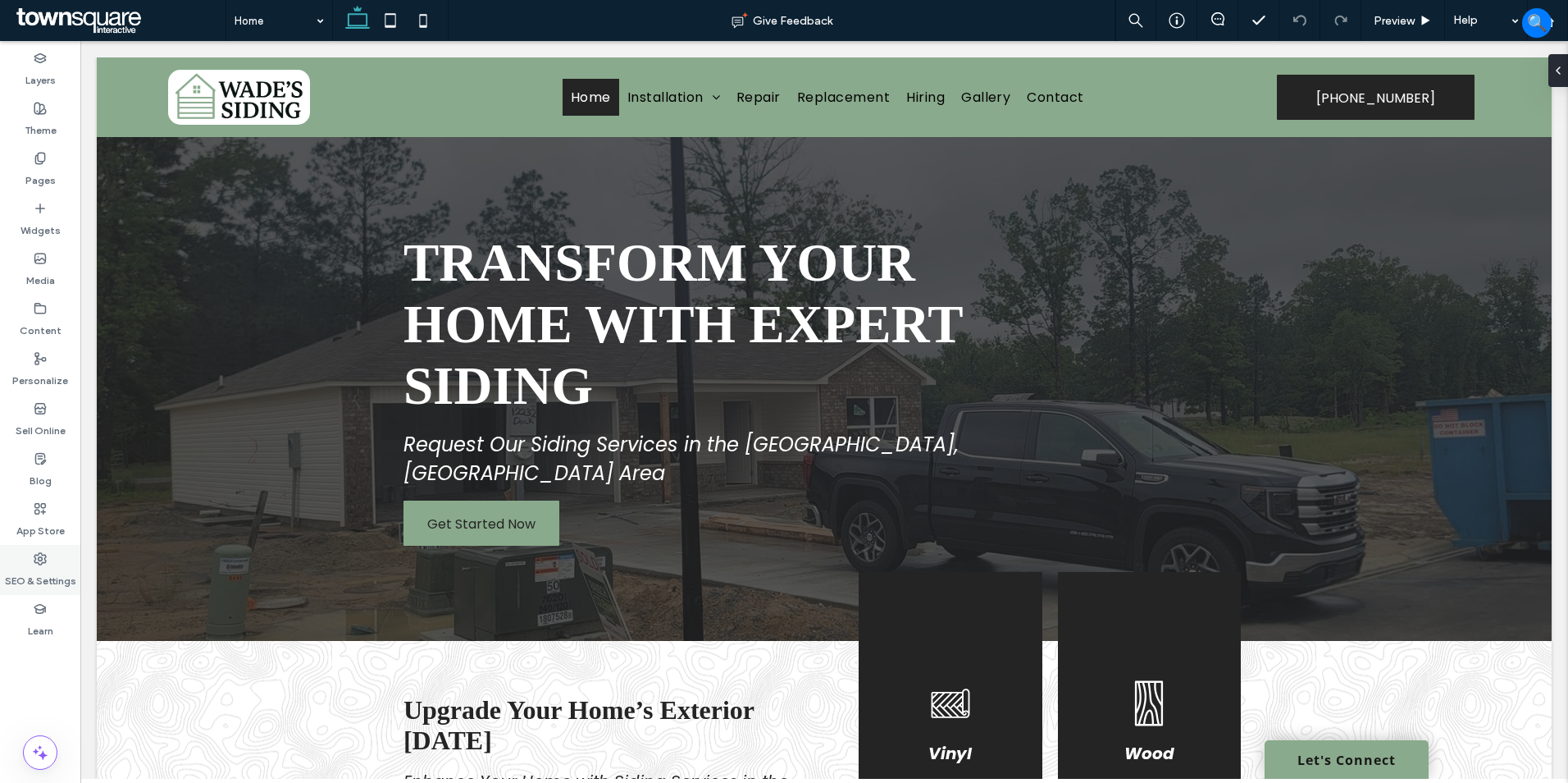
click at [43, 564] on icon at bounding box center [41, 559] width 13 height 13
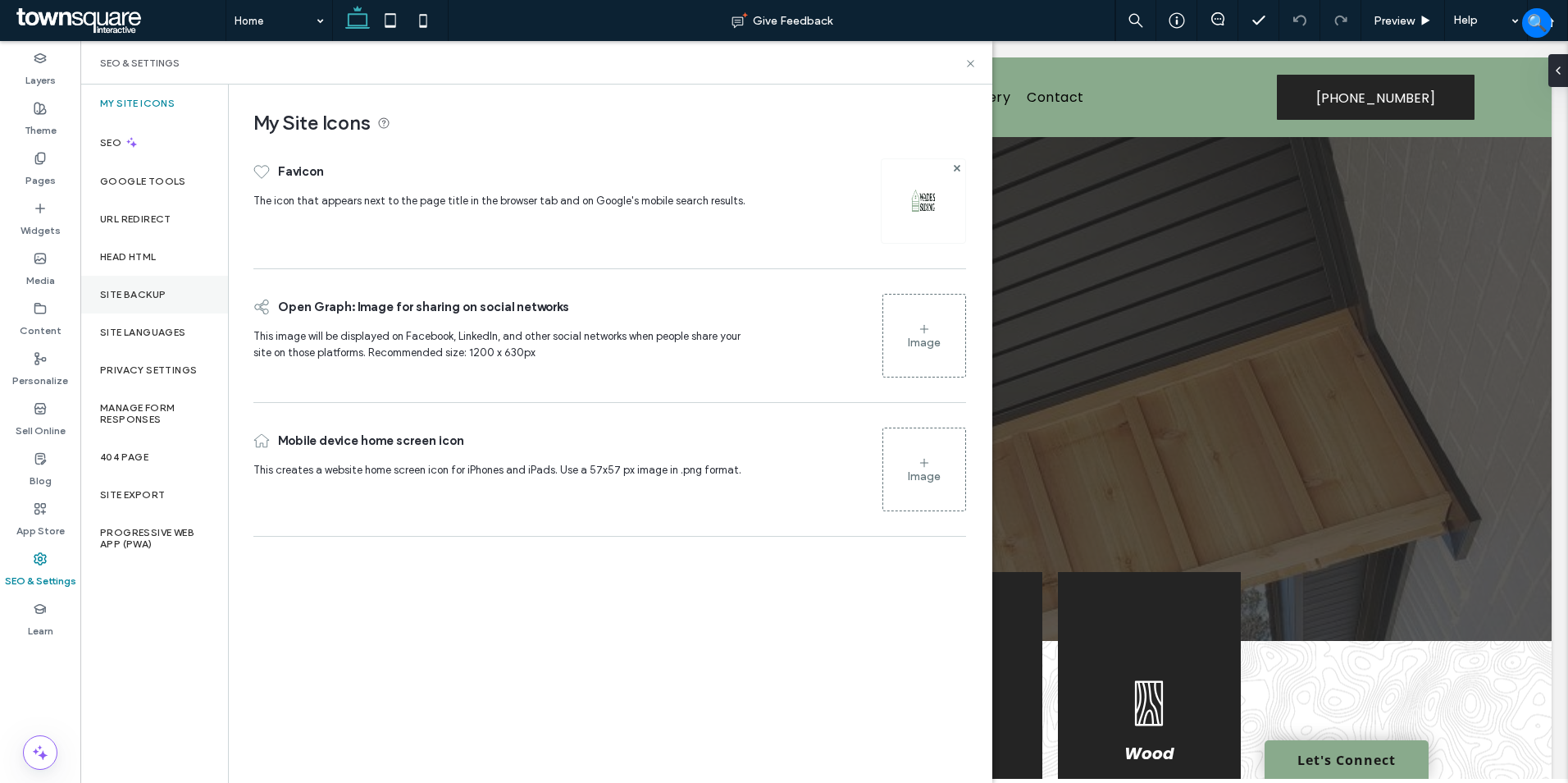
click at [159, 289] on label "Site Backup" at bounding box center [132, 295] width 65 height 12
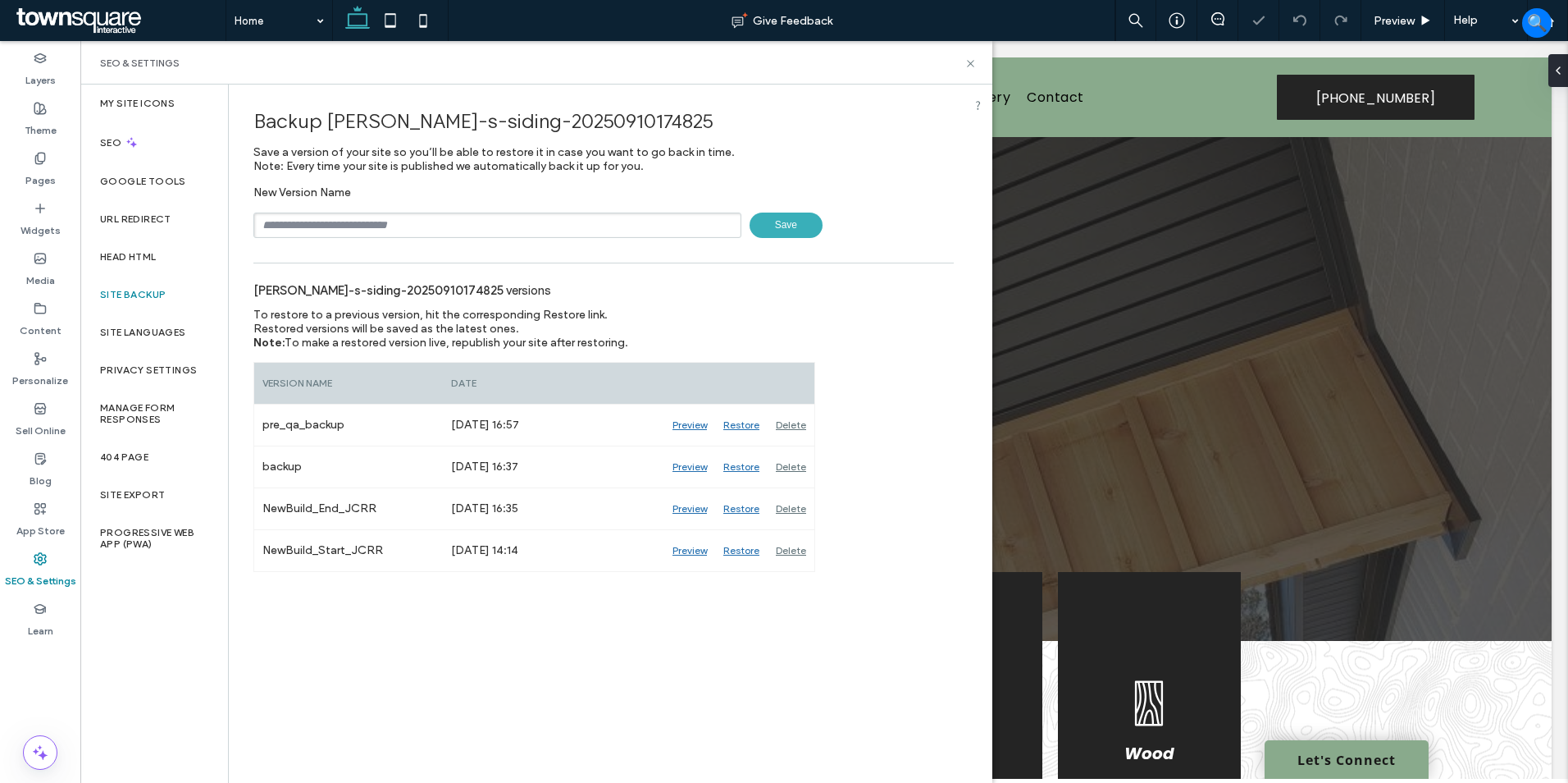
click at [434, 216] on input "text" at bounding box center [497, 225] width 488 height 26
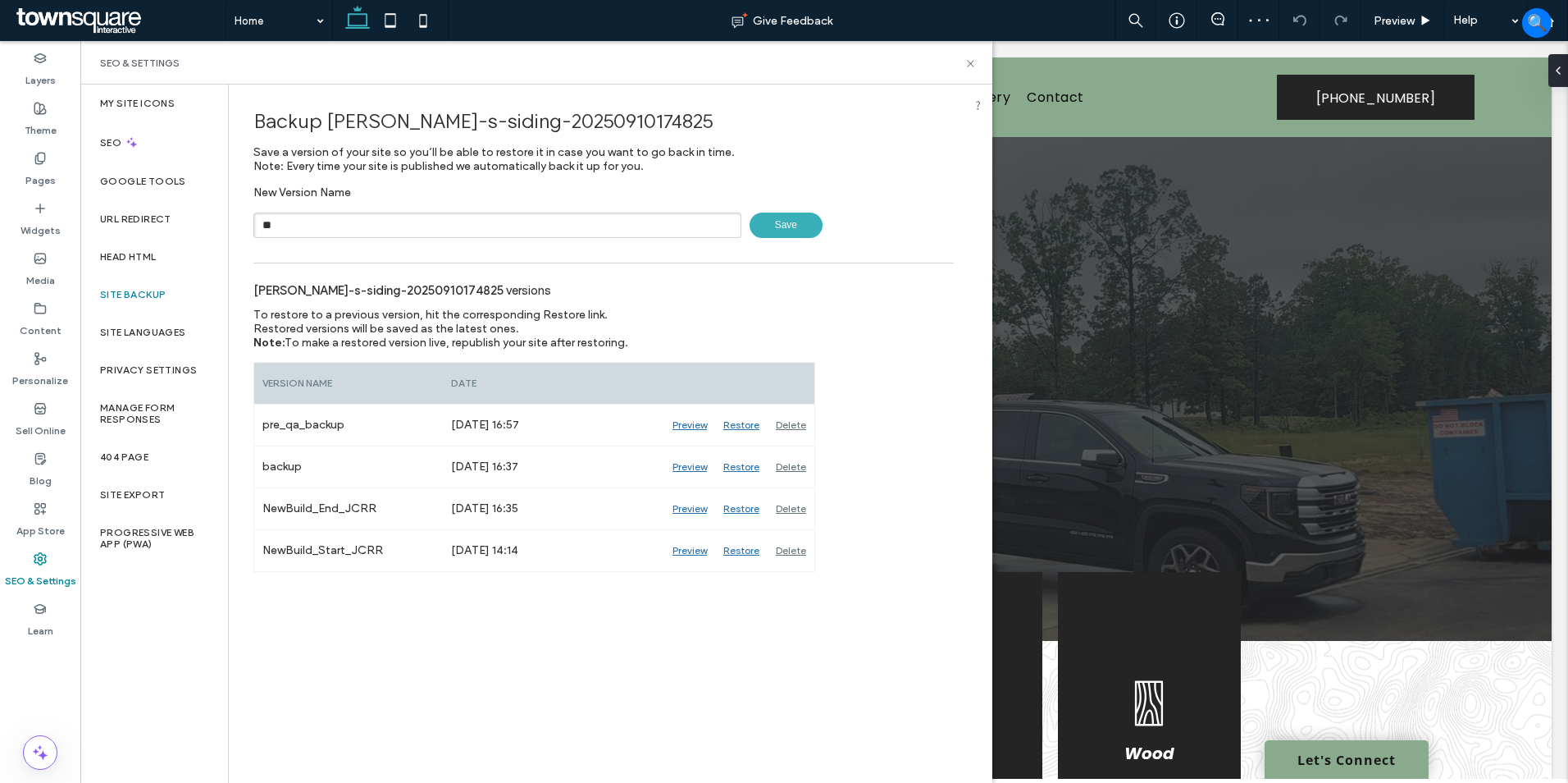
type input "**********"
click at [786, 229] on span "Save" at bounding box center [786, 225] width 73 height 26
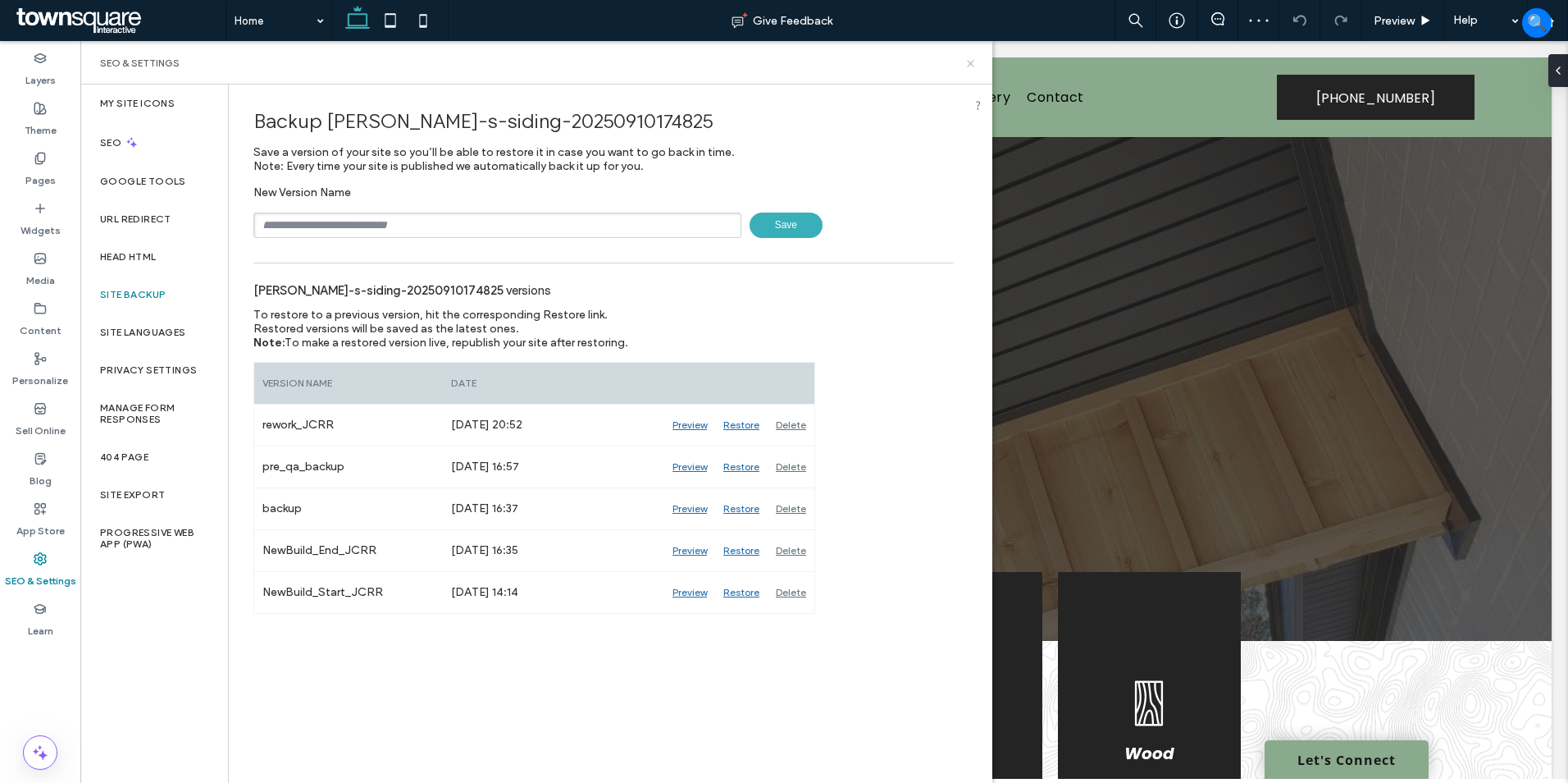
click at [969, 59] on icon at bounding box center [971, 63] width 12 height 12
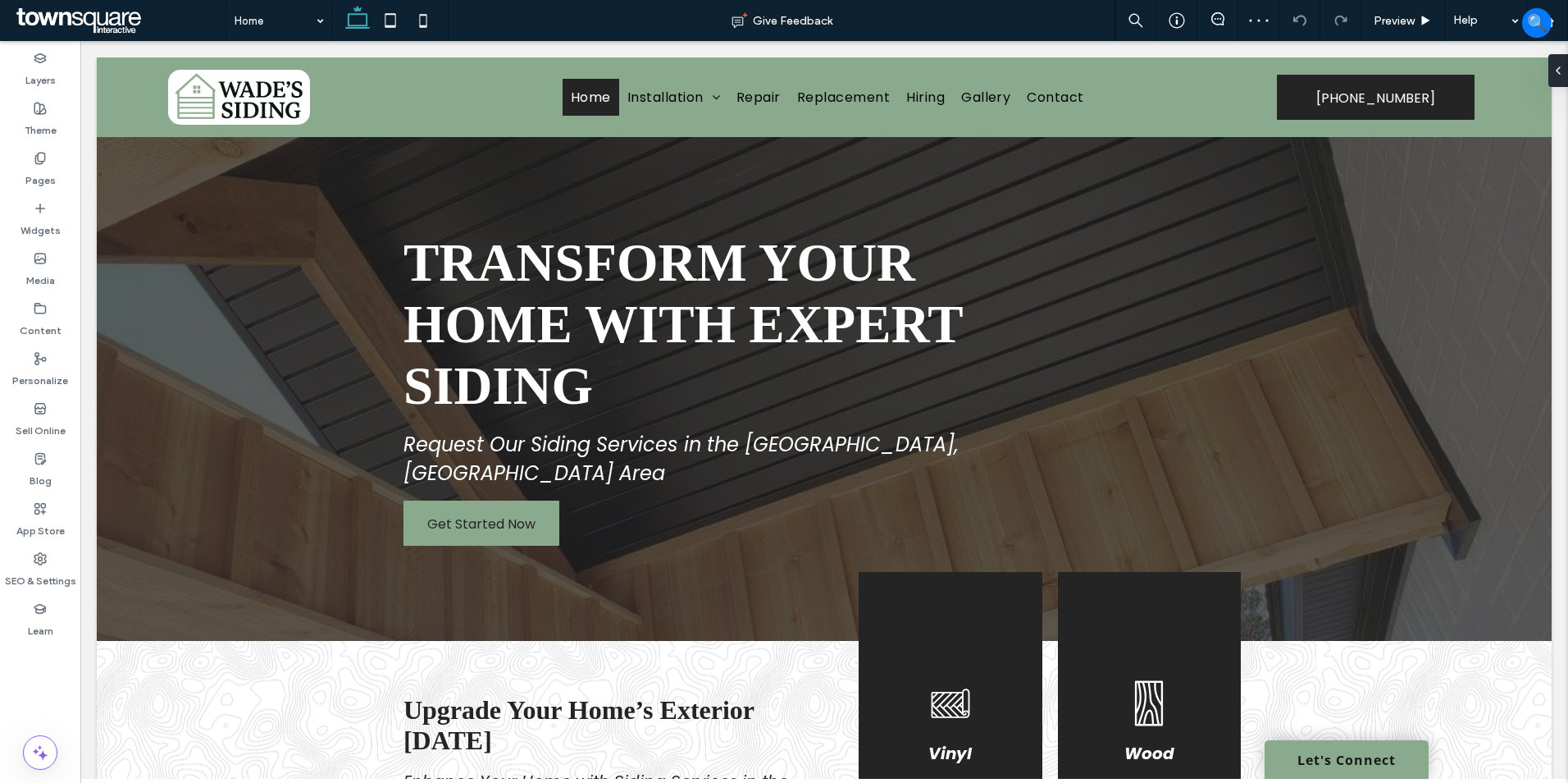
click at [91, 20] on span at bounding box center [119, 21] width 213 height 33
